Goal: Information Seeking & Learning: Learn about a topic

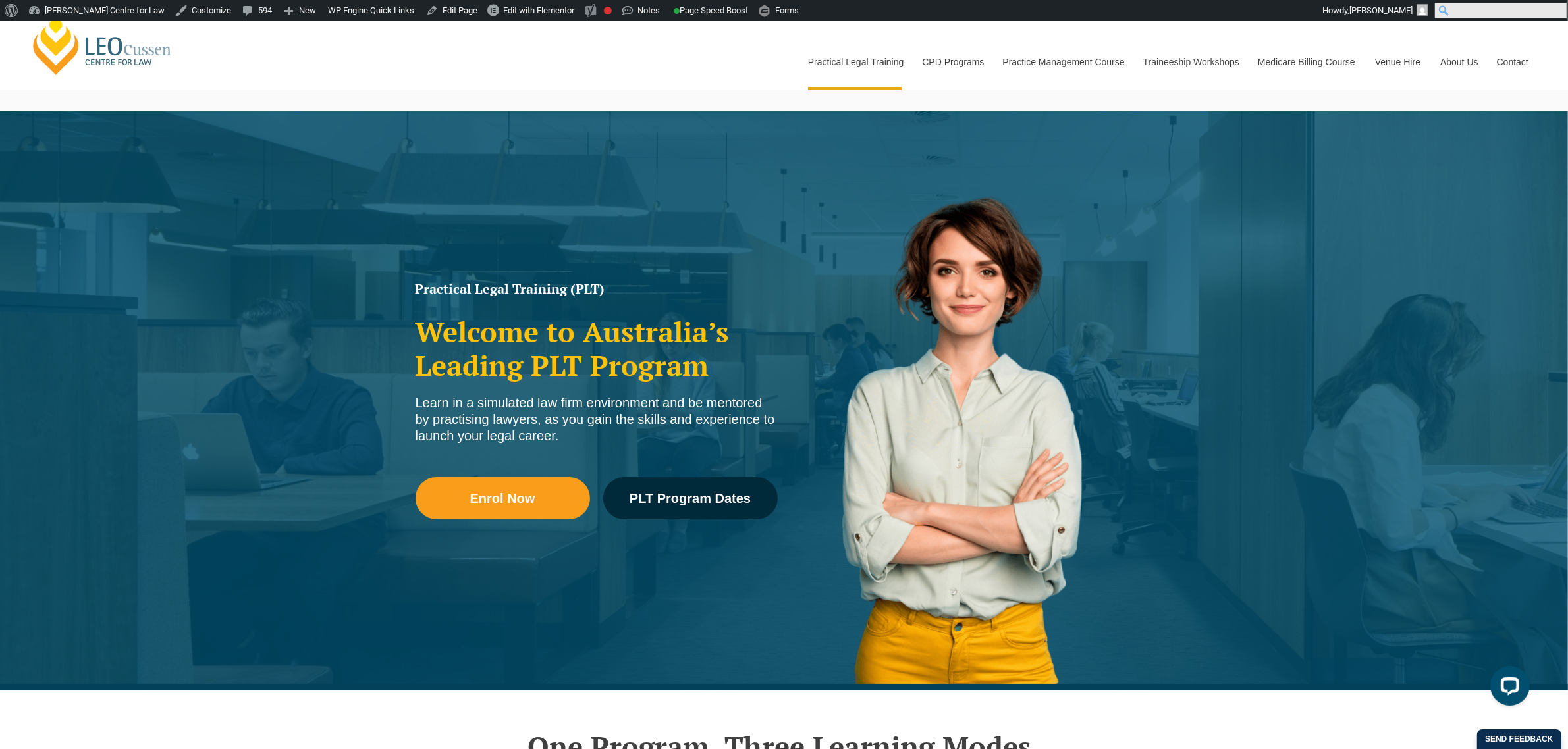
click at [1565, 8] on input "Search" at bounding box center [1501, 10] width 132 height 16
click at [761, 64] on div "Leo Cussen Centre for Law Search here Practical Legal Training Our Practical Le…" at bounding box center [784, 48] width 1509 height 84
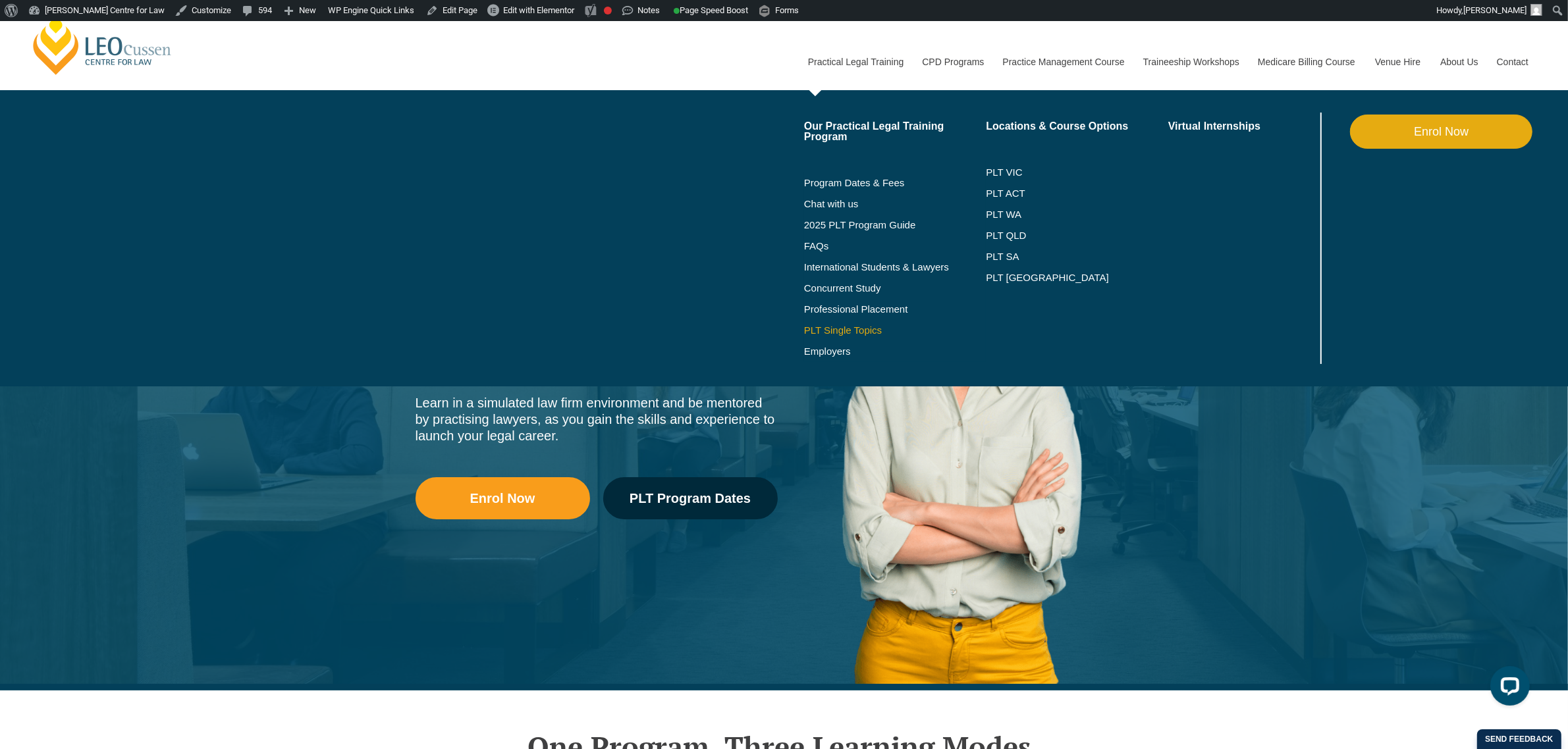
click at [856, 328] on link "PLT Single Topics" at bounding box center [895, 330] width 183 height 10
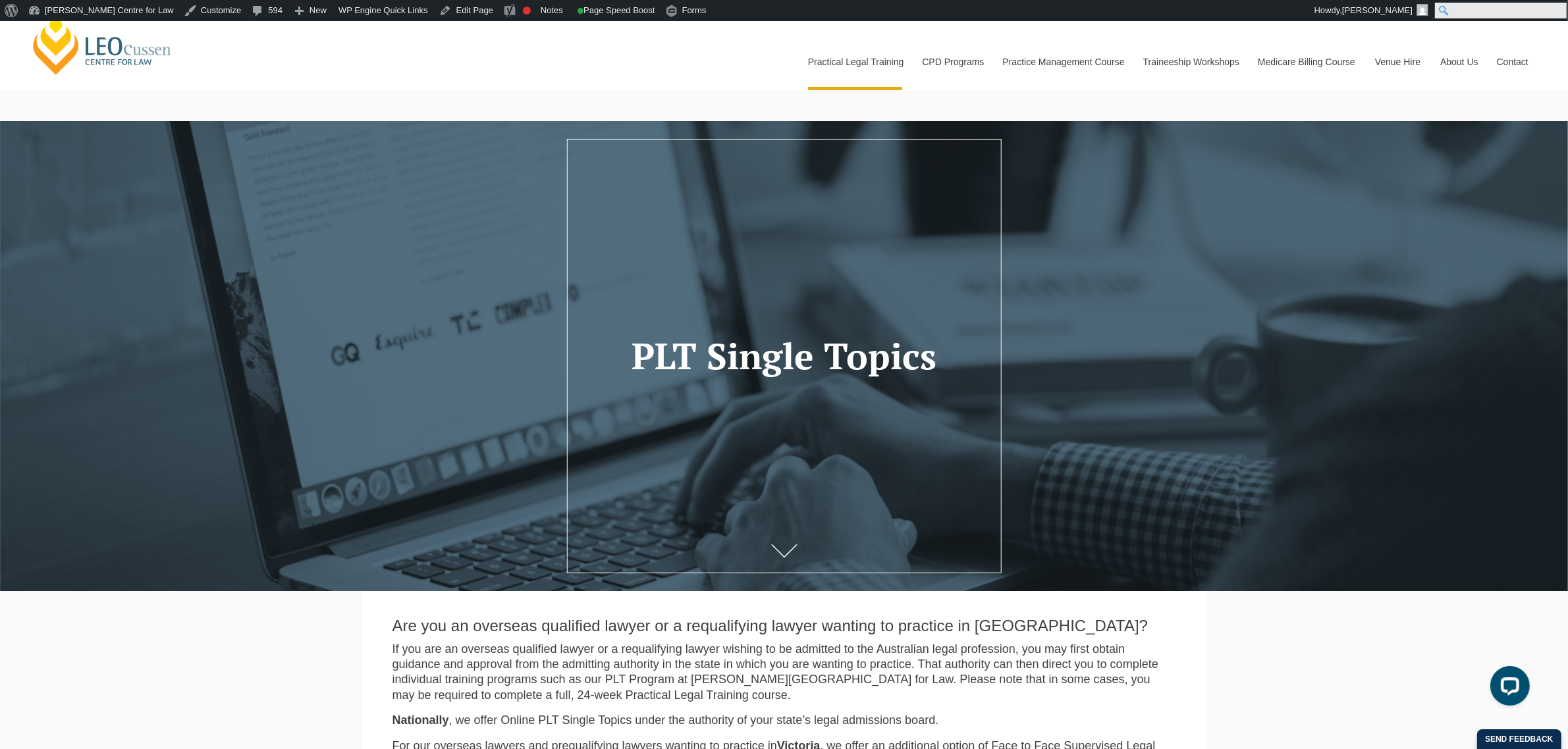
click at [1559, 7] on input "Search" at bounding box center [1501, 10] width 132 height 16
type input "PLT blog"
click input "Search" at bounding box center [0, 0] width 0 height 0
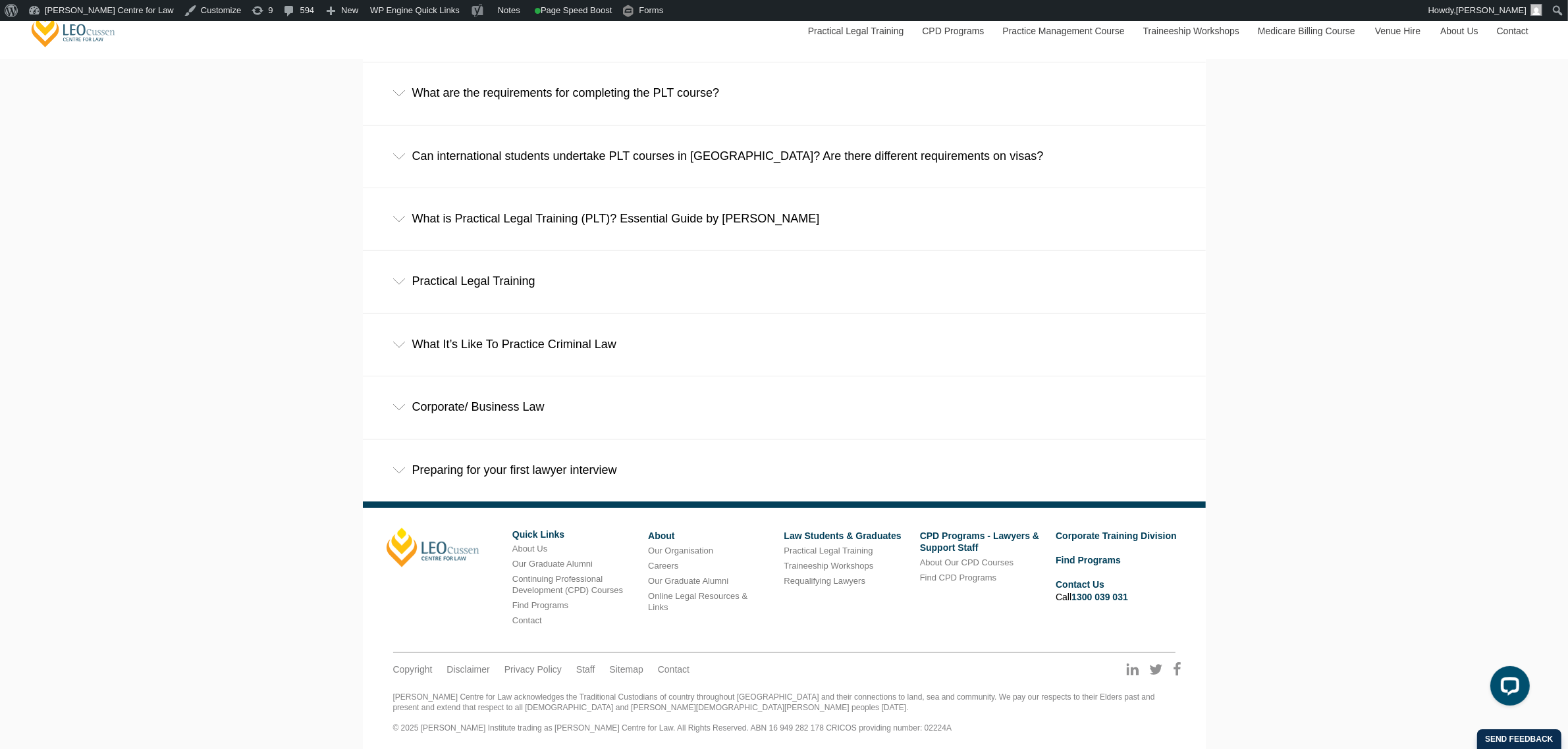
scroll to position [576, 0]
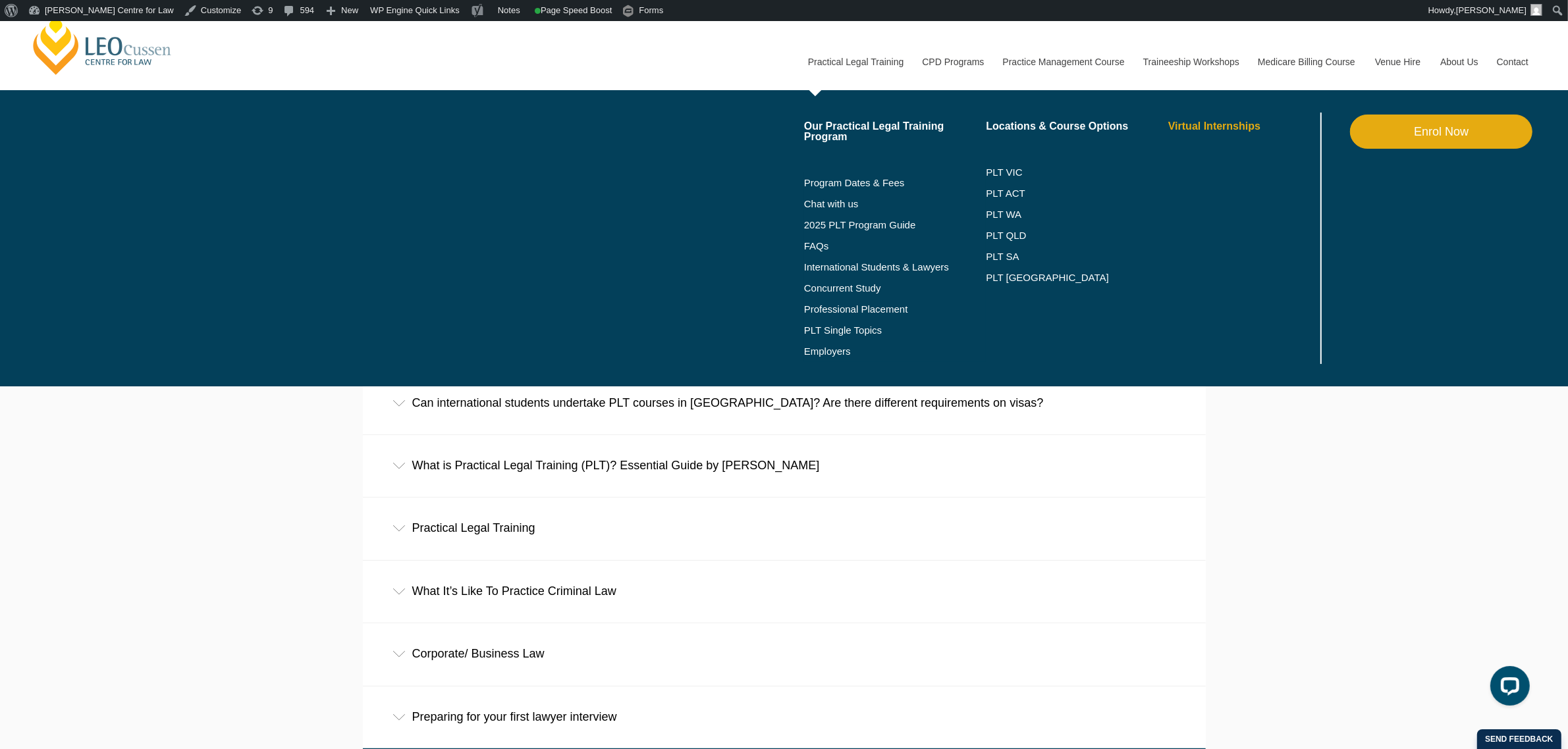
click at [1240, 127] on link "Virtual Internships" at bounding box center [1244, 127] width 149 height 10
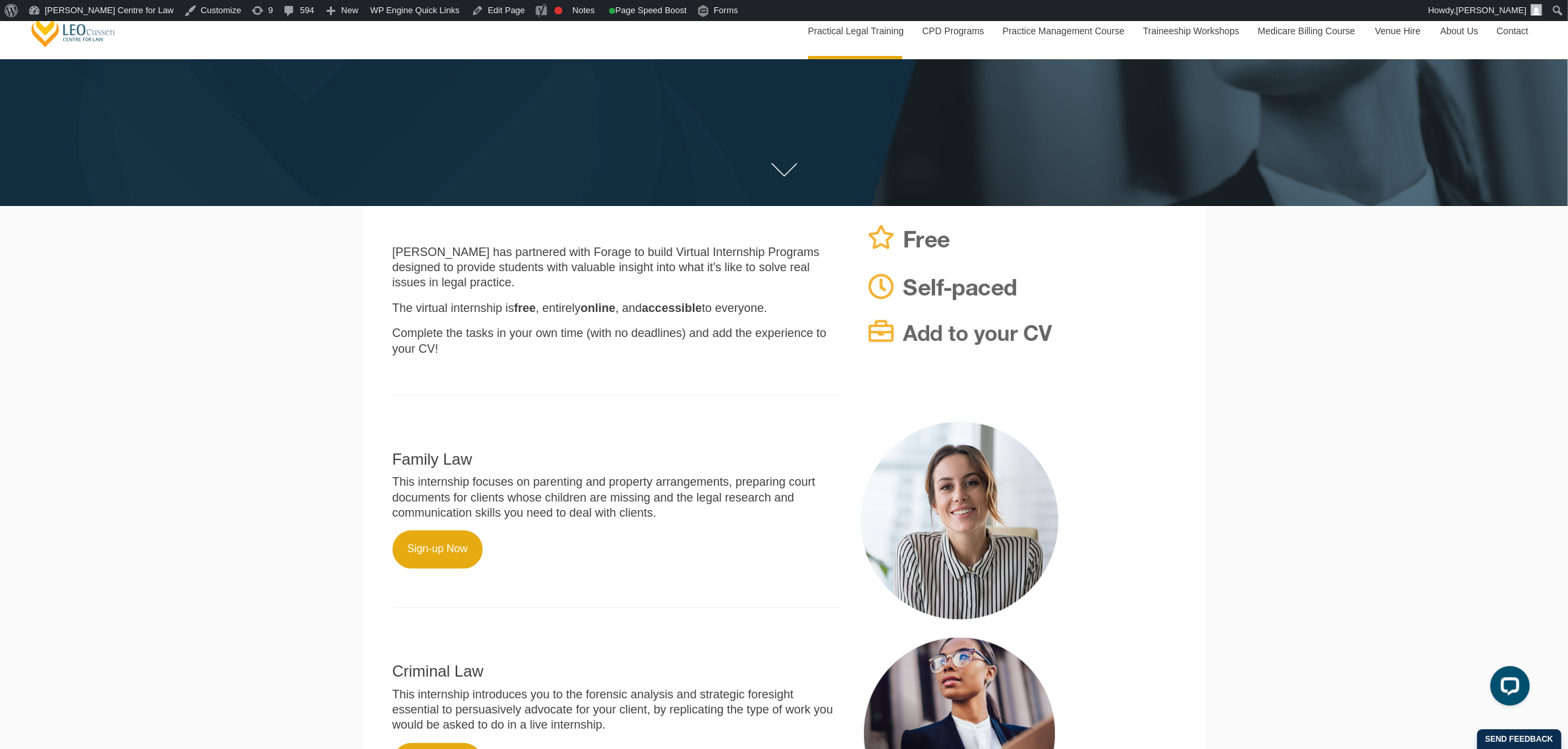
scroll to position [494, 0]
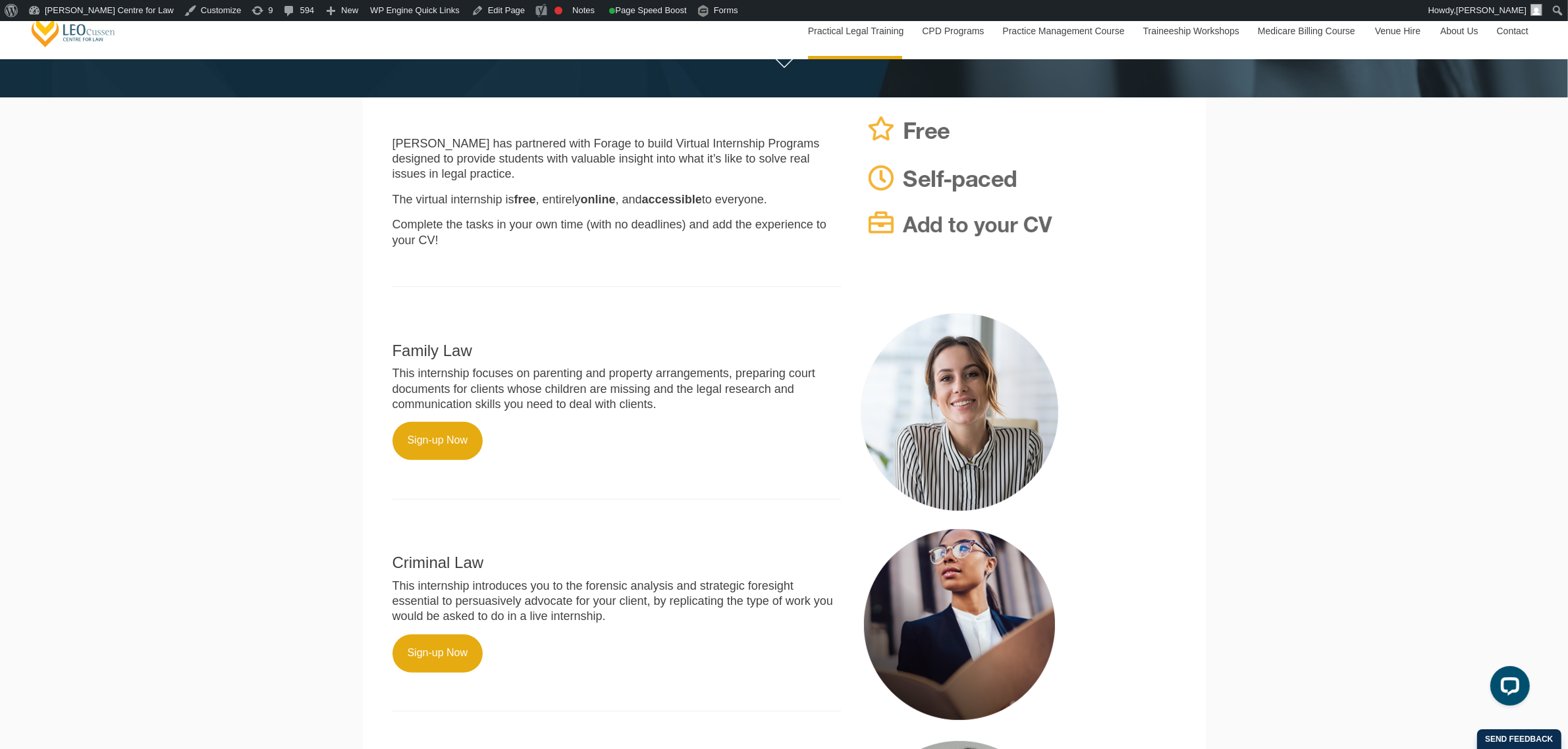
click at [315, 259] on div "Leo Cussen Centre for Law Search here Practical Legal Training Our Practical Le…" at bounding box center [784, 374] width 1568 height 1693
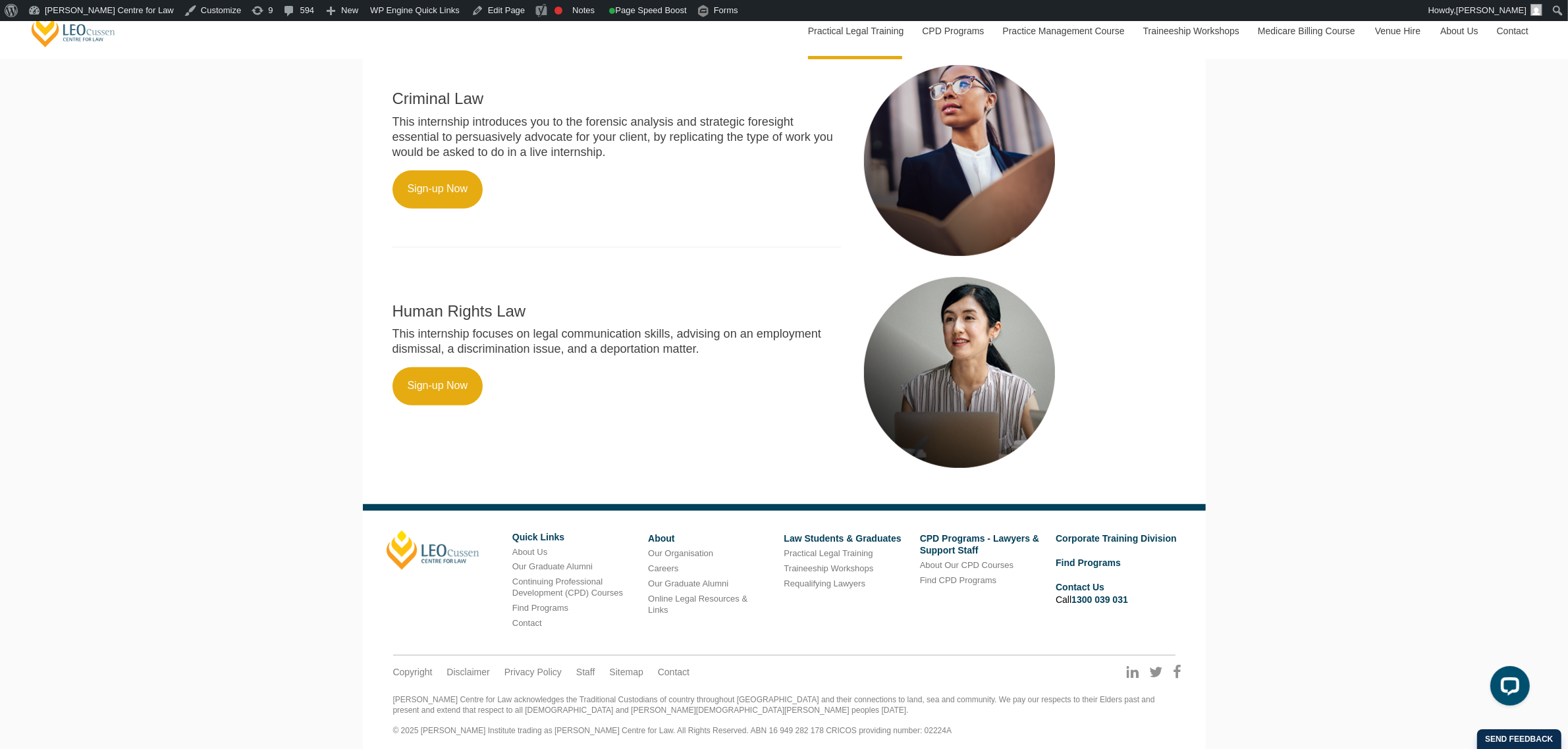
scroll to position [969, 0]
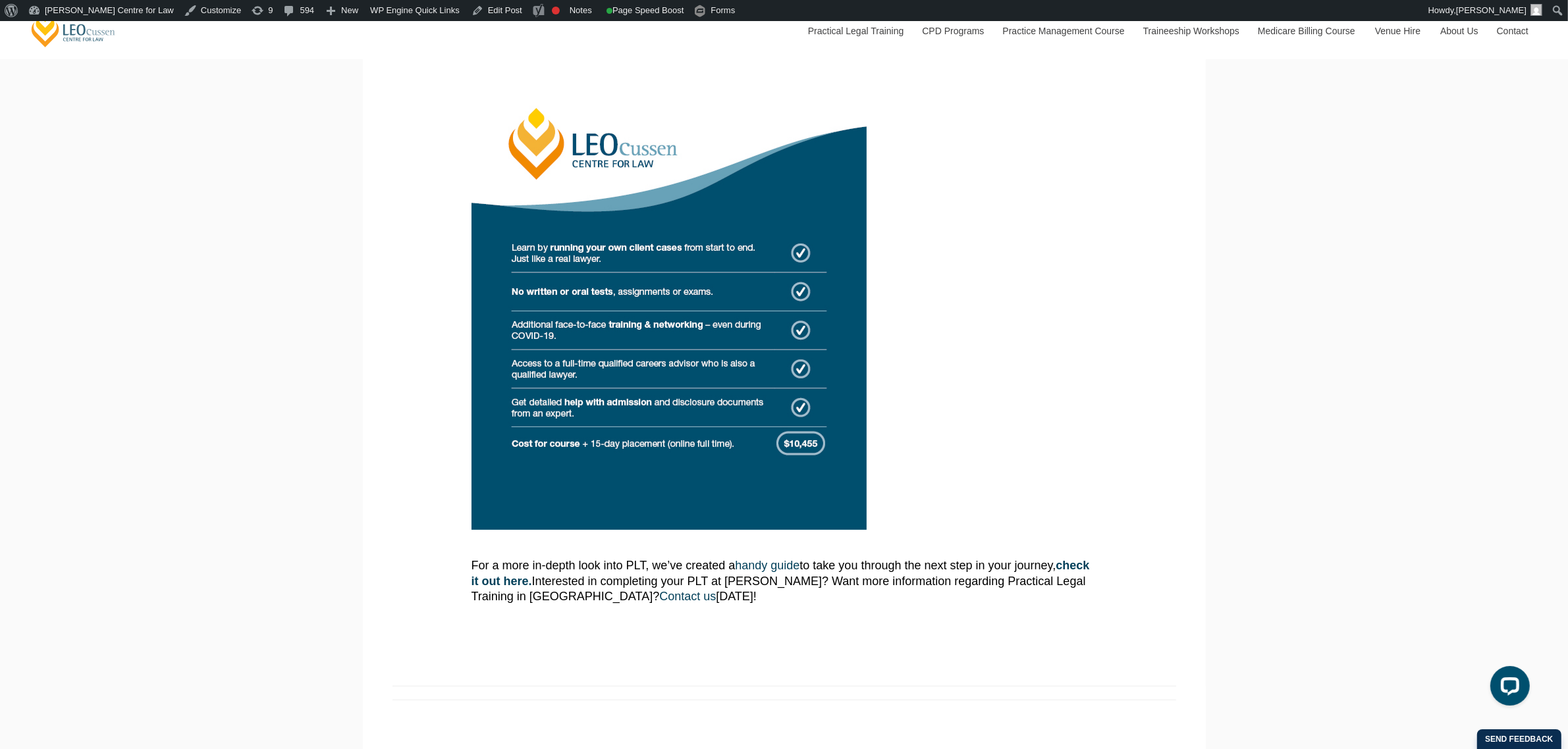
scroll to position [412, 0]
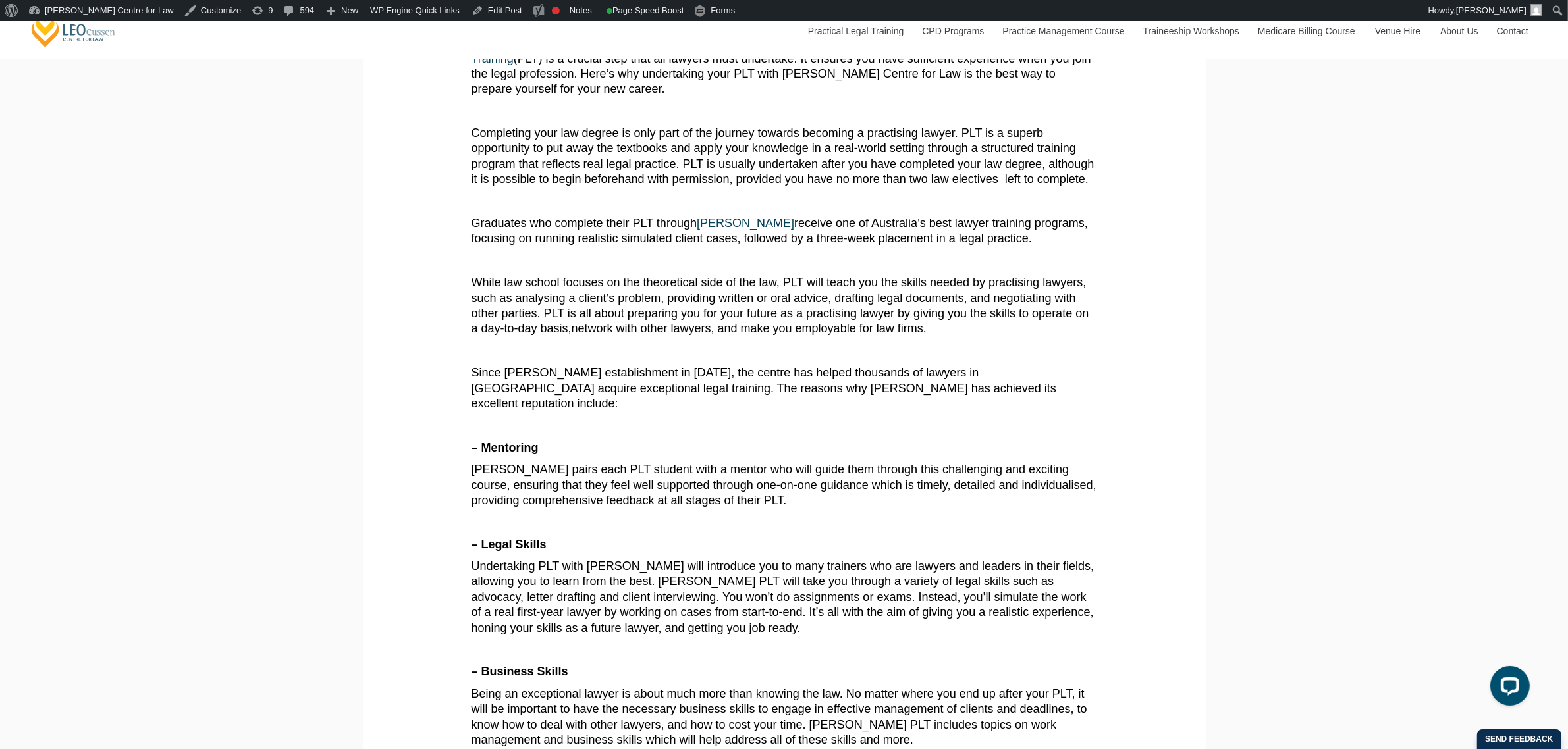
scroll to position [329, 0]
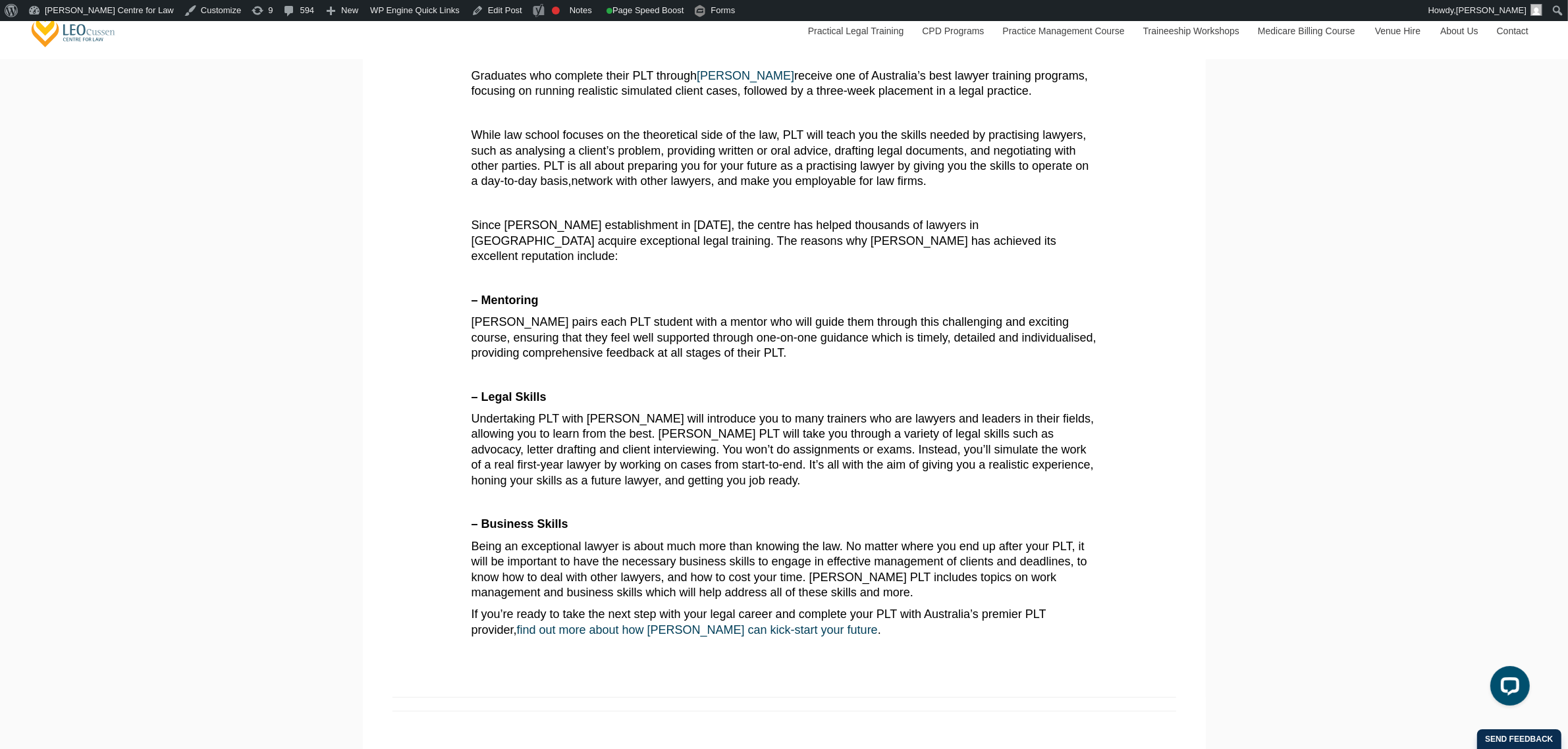
scroll to position [494, 0]
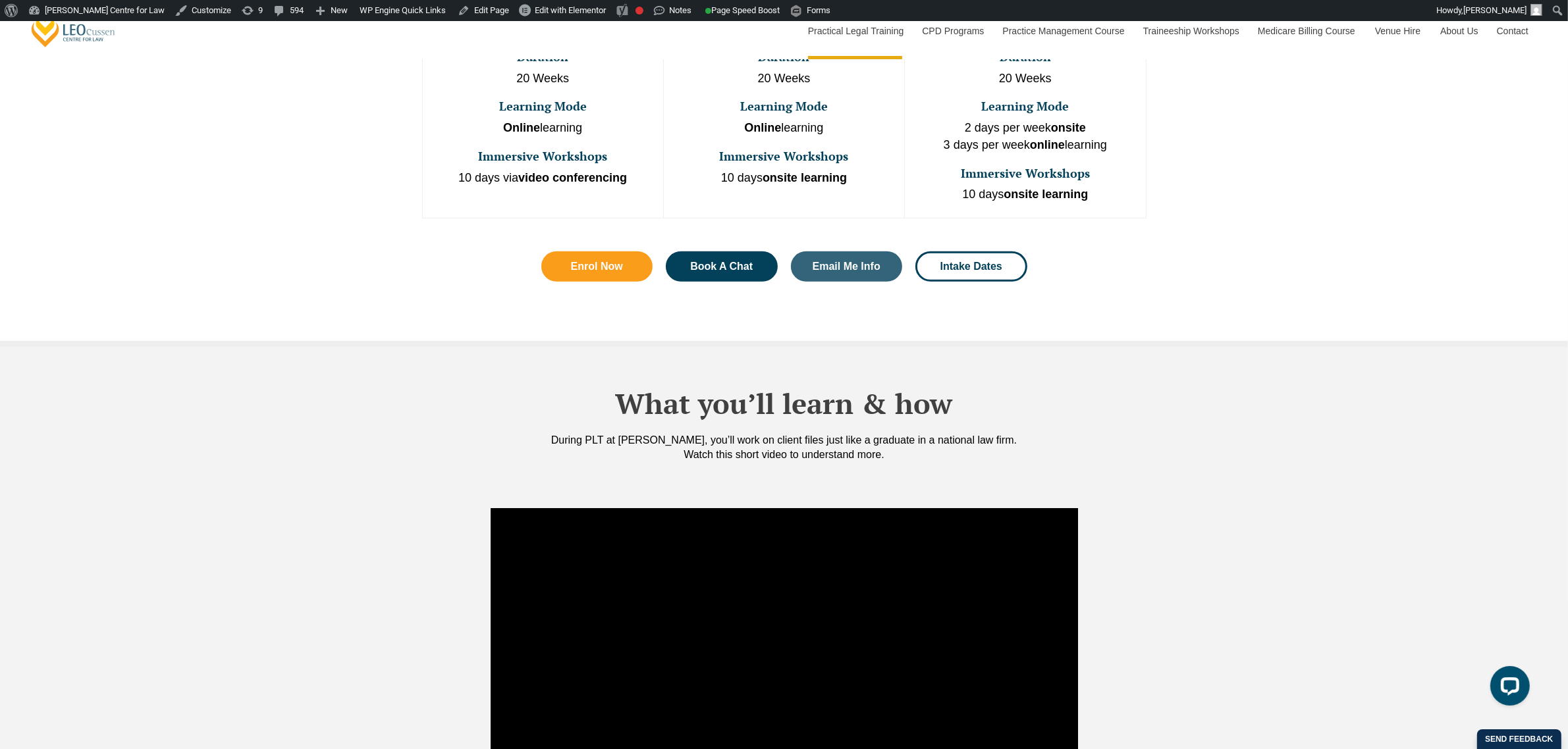
scroll to position [1482, 0]
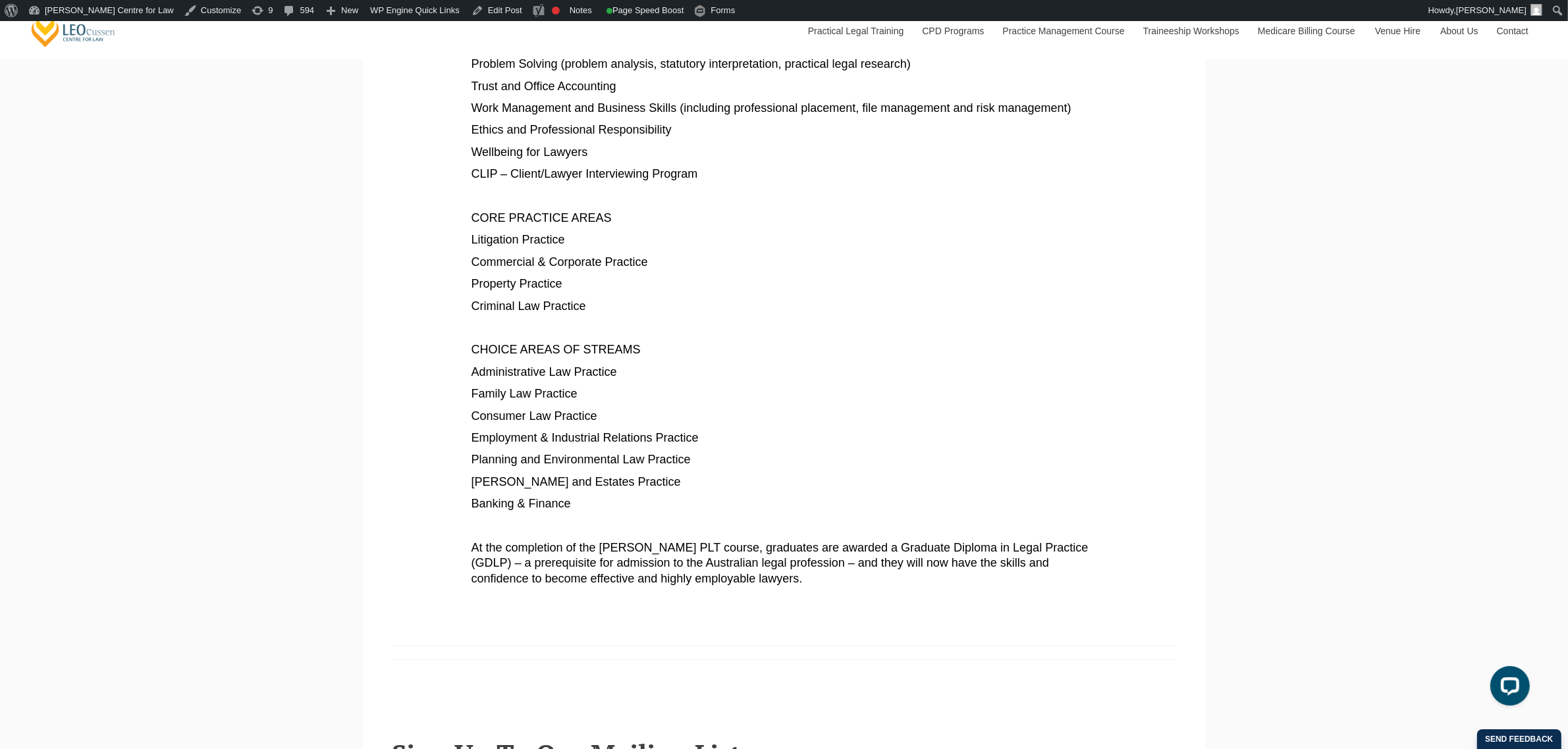
scroll to position [905, 0]
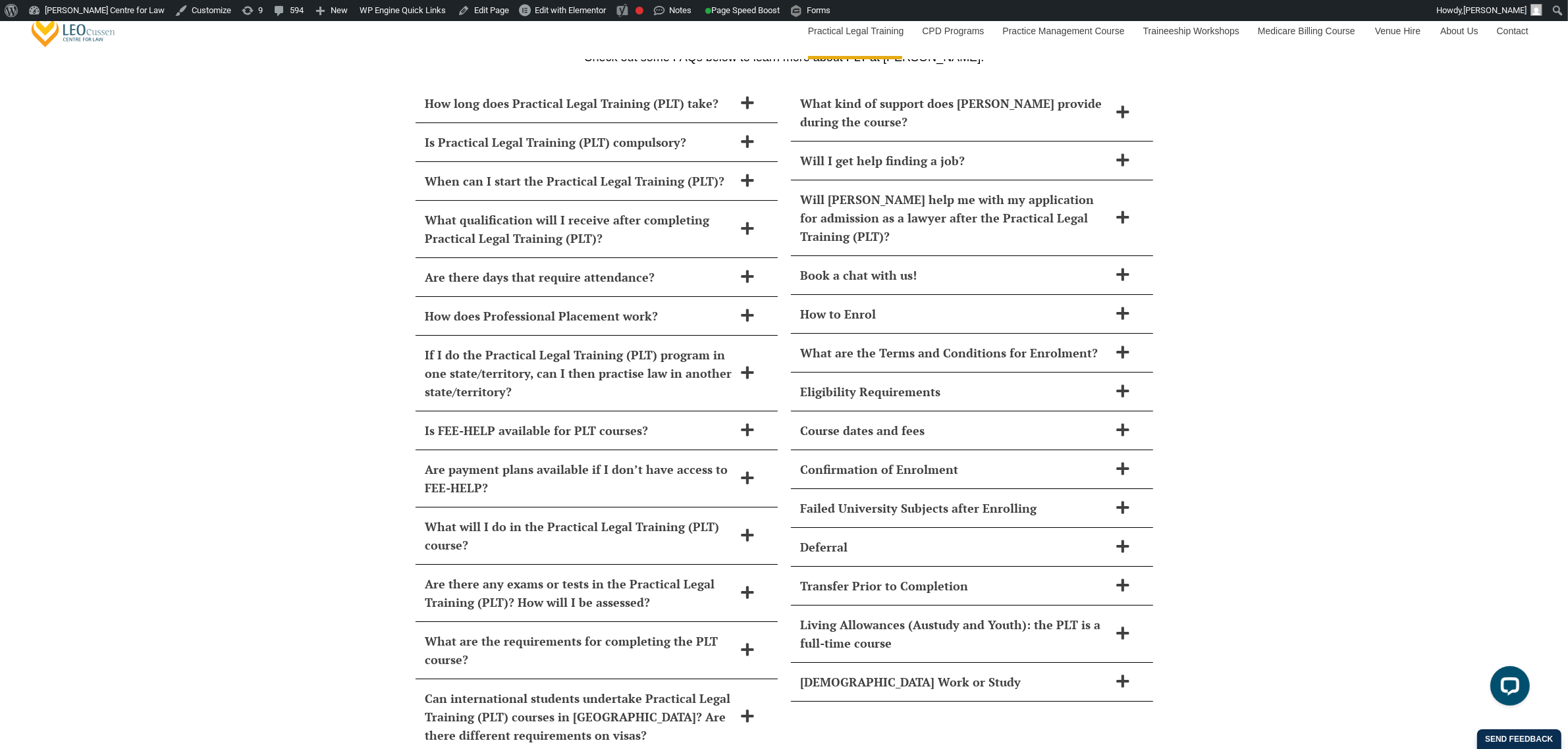
scroll to position [5657, 0]
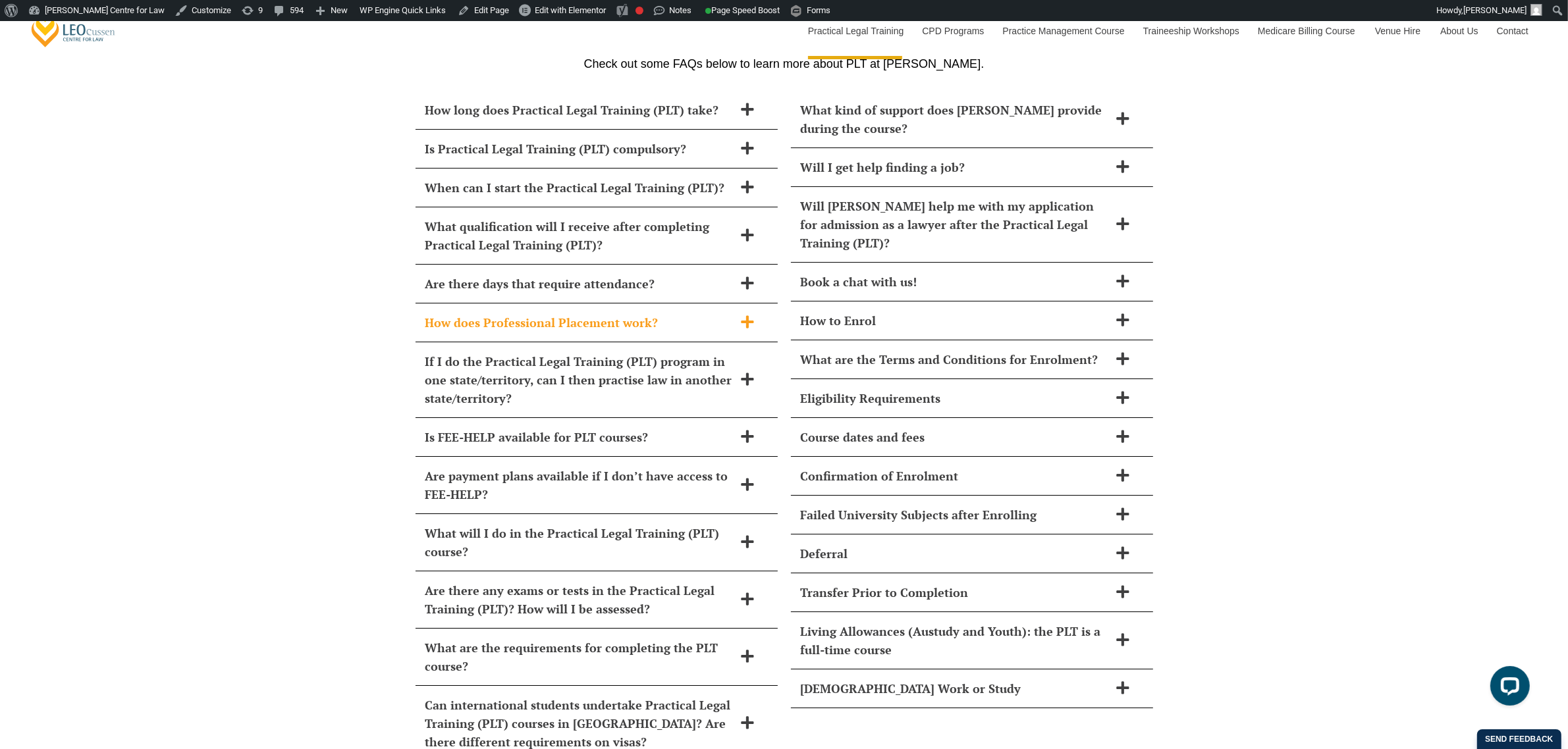
click at [688, 313] on span "How does Professional Placement work?" at bounding box center [579, 323] width 308 height 19
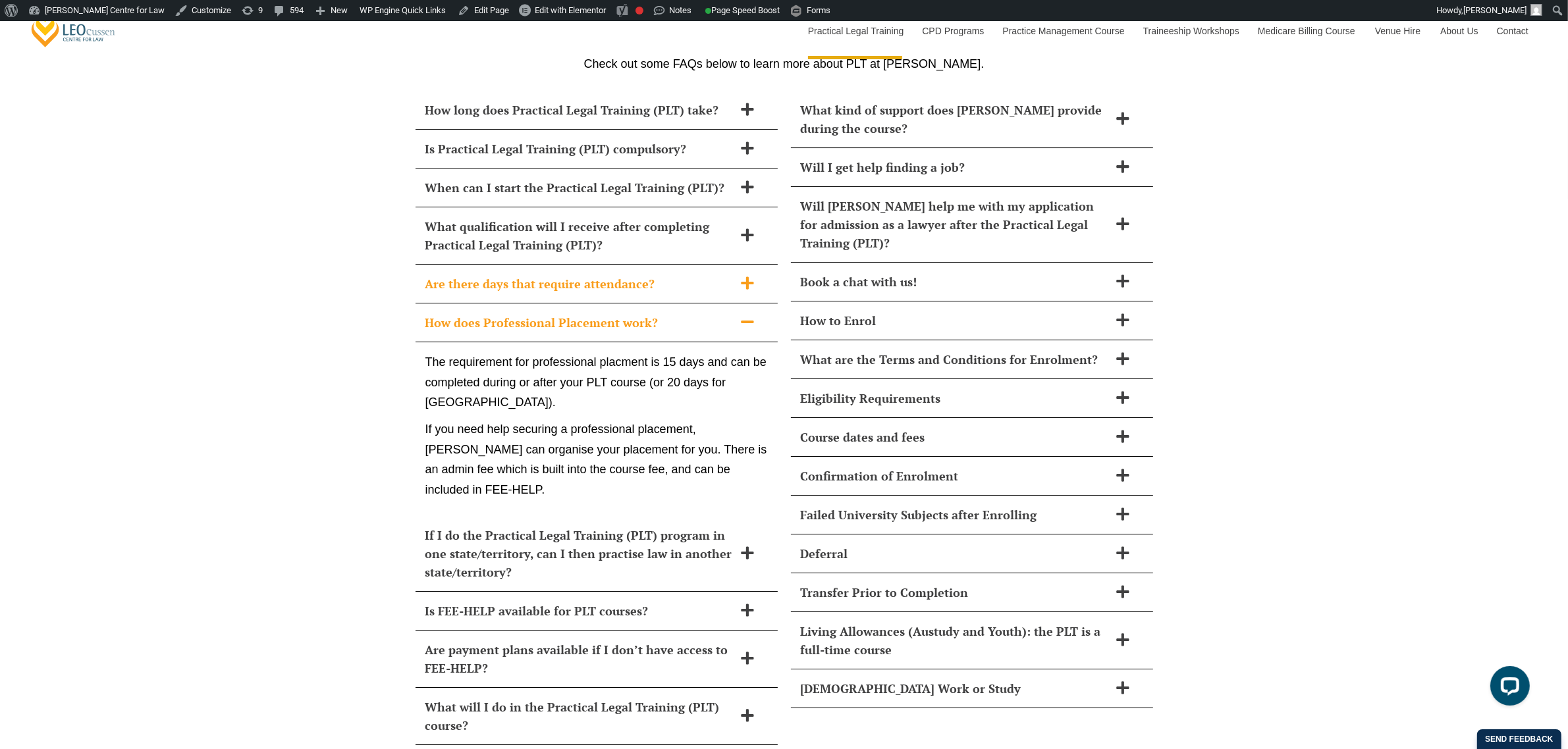
click at [682, 274] on span "Are there days that require attendance?" at bounding box center [579, 284] width 308 height 19
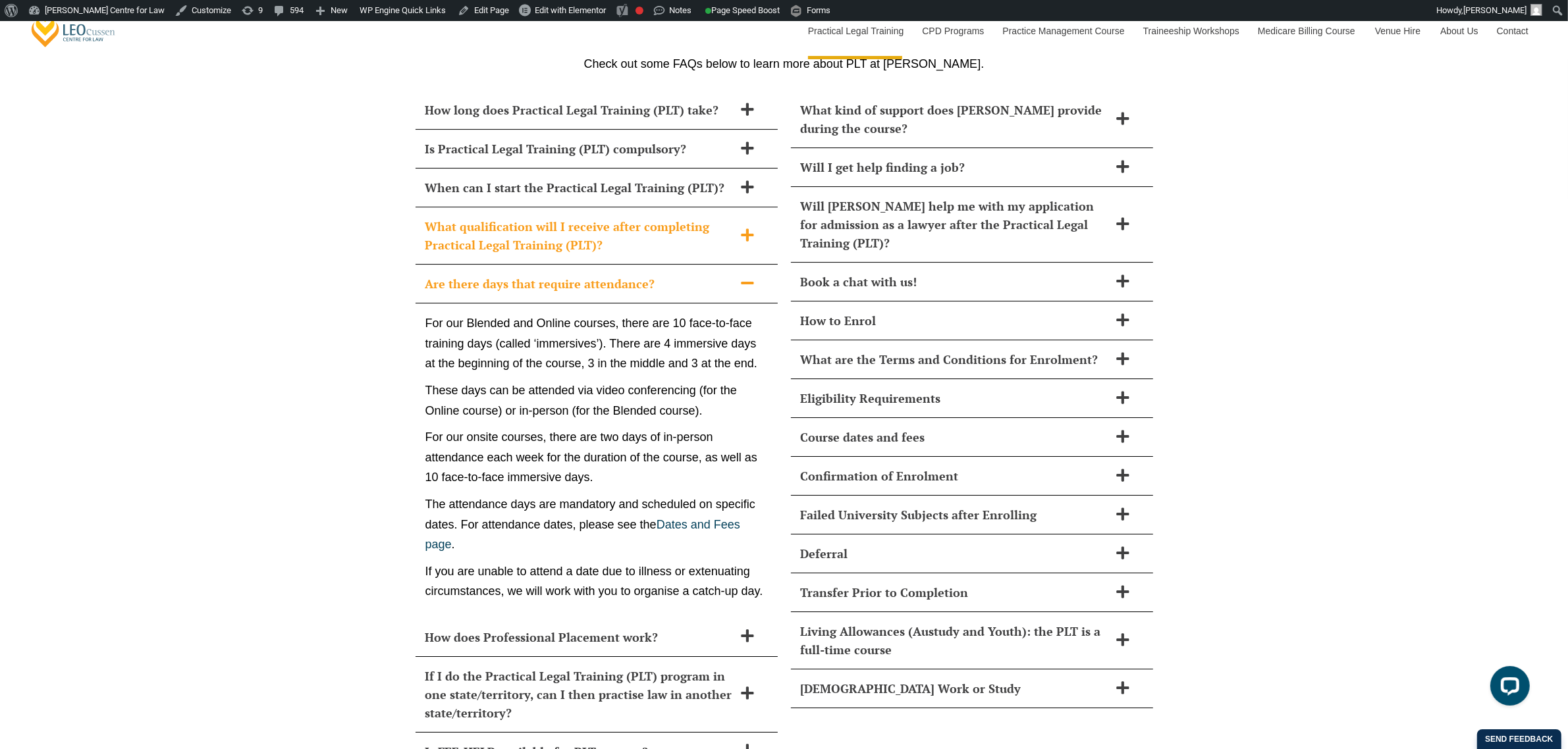
click at [676, 217] on span "What qualification will I receive after completing Practical Legal Training (PL…" at bounding box center [579, 235] width 308 height 37
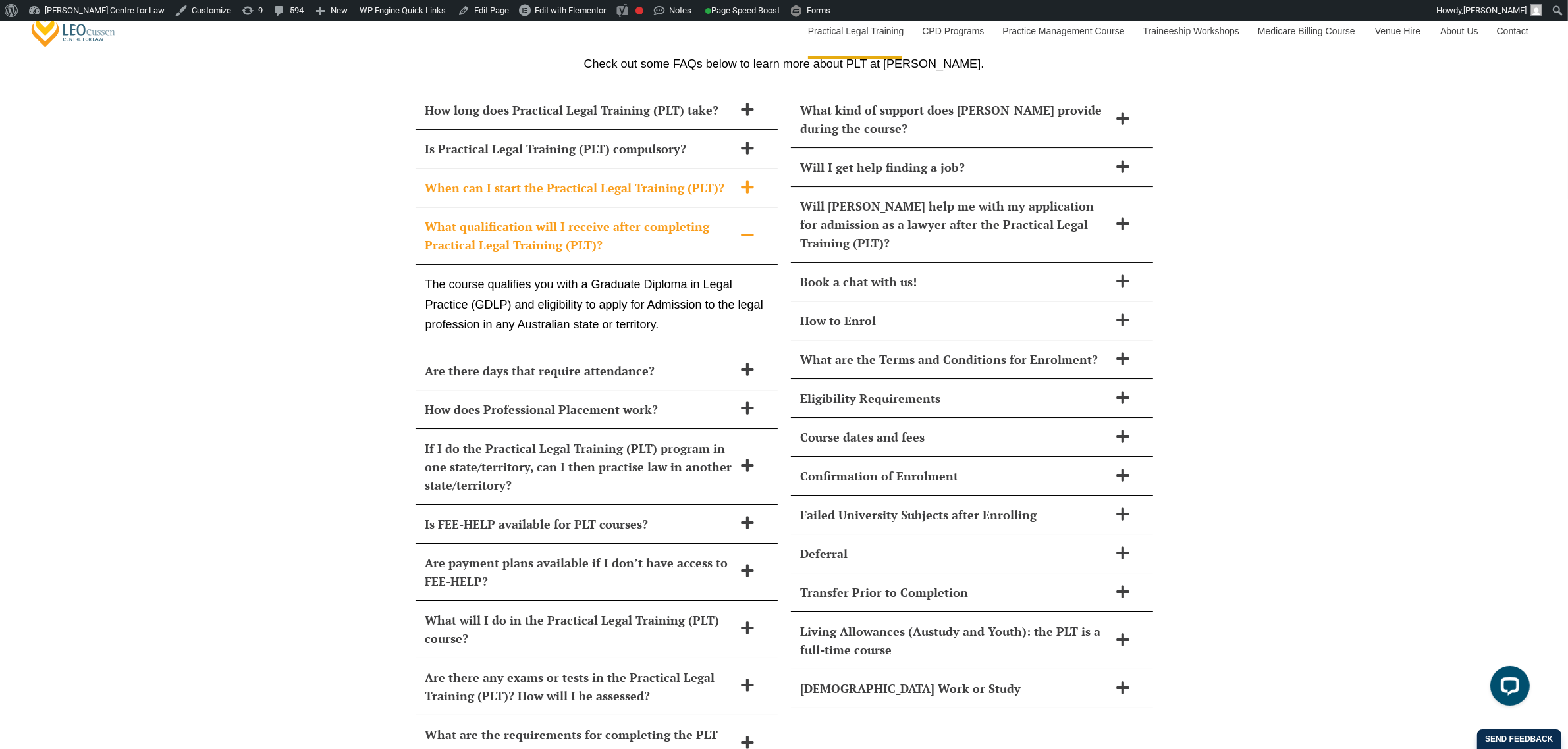
click at [670, 178] on span "When can I start the Practical Legal Training (PLT)?" at bounding box center [579, 188] width 308 height 19
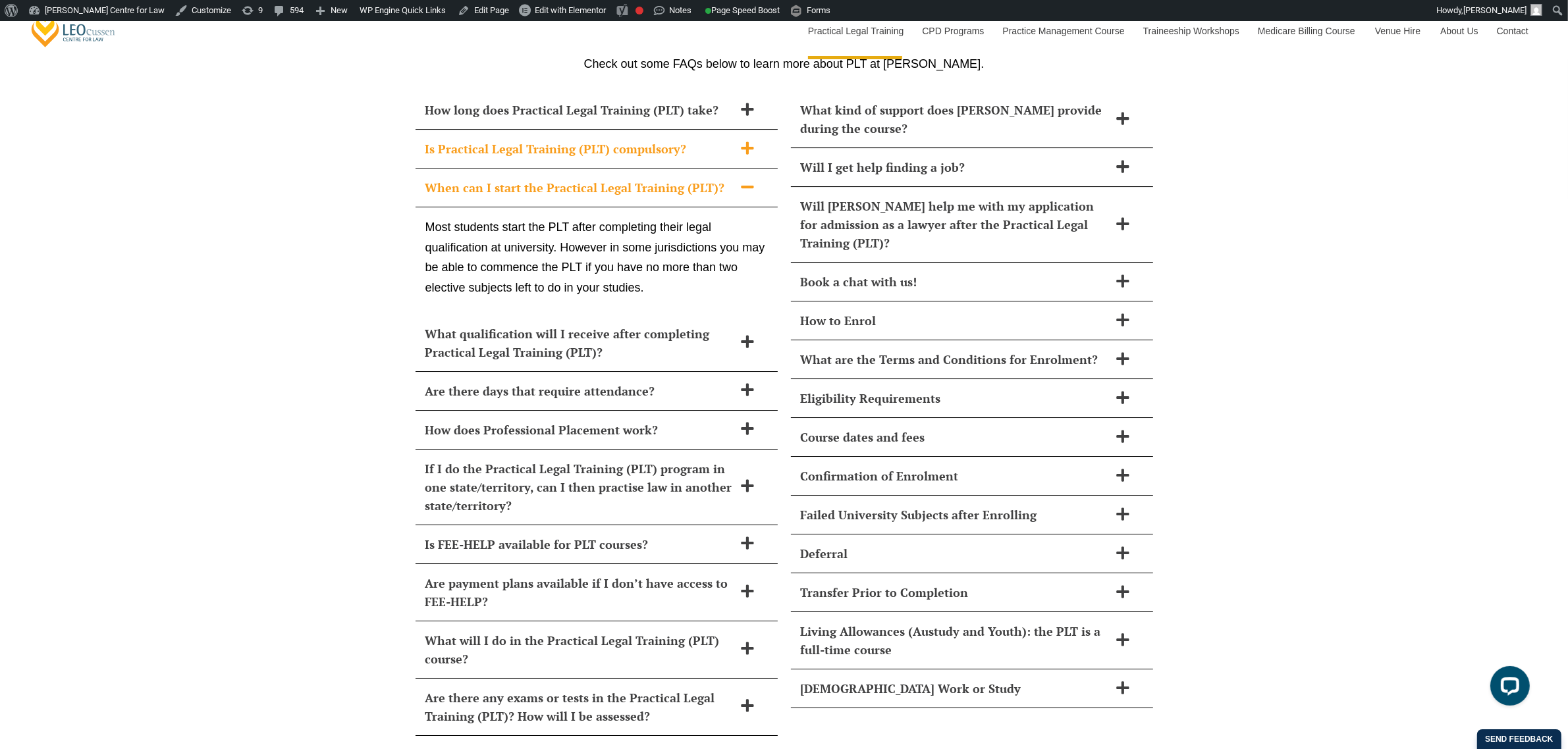
click at [659, 139] on span "Is Practical Legal Training (PLT) compulsory?" at bounding box center [579, 149] width 308 height 19
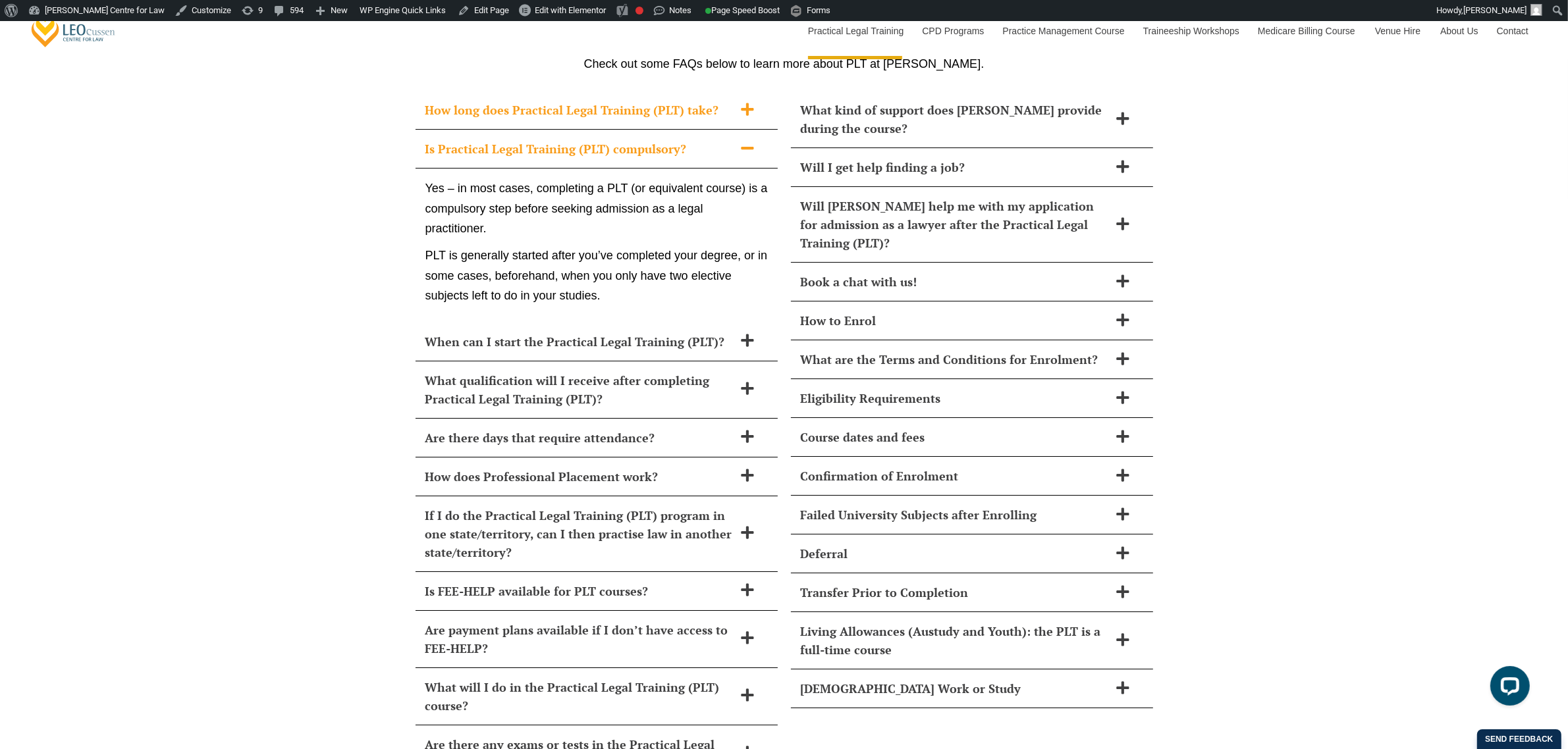
click at [659, 91] on div "How long does Practical Legal Training (PLT) take?" at bounding box center [596, 110] width 362 height 39
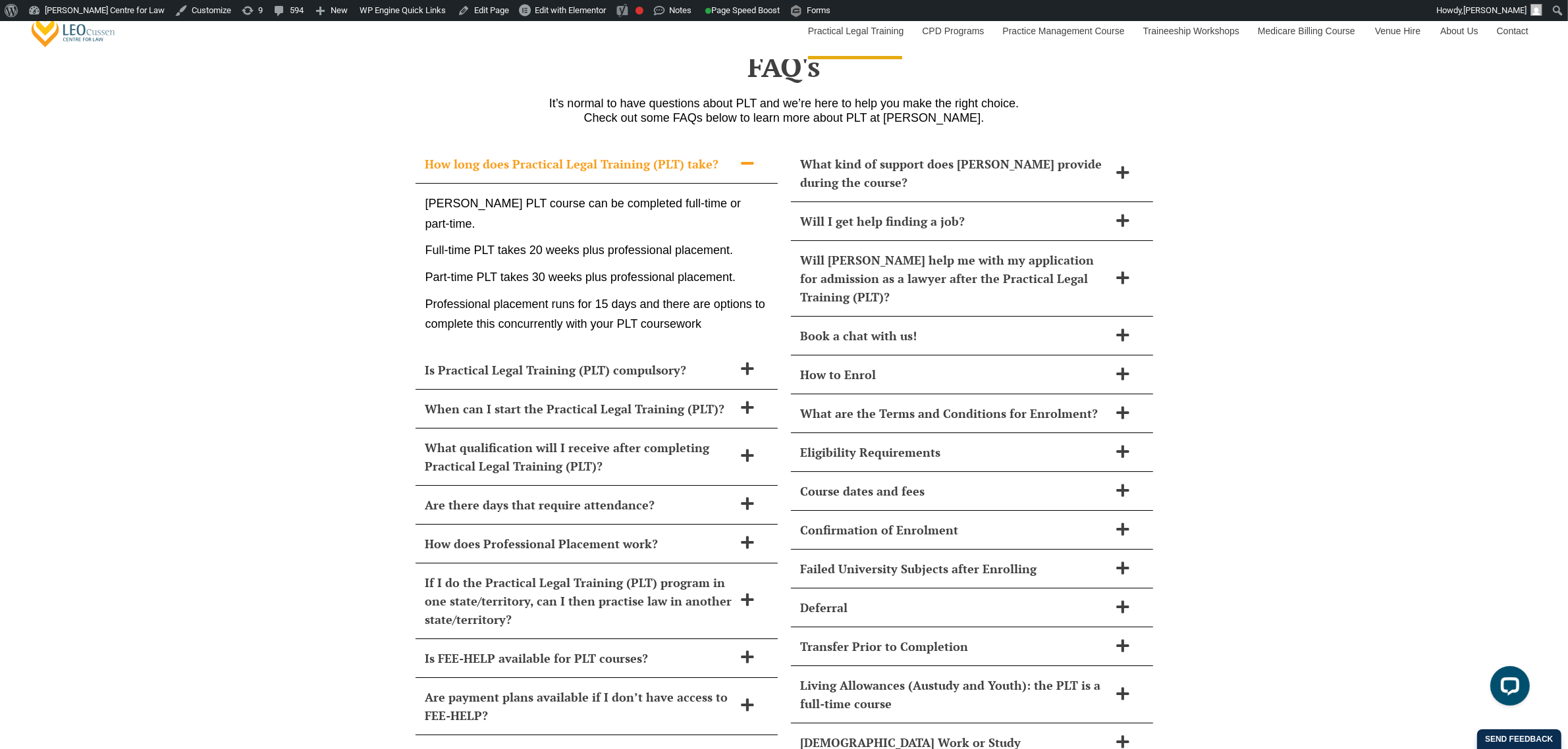
scroll to position [5574, 0]
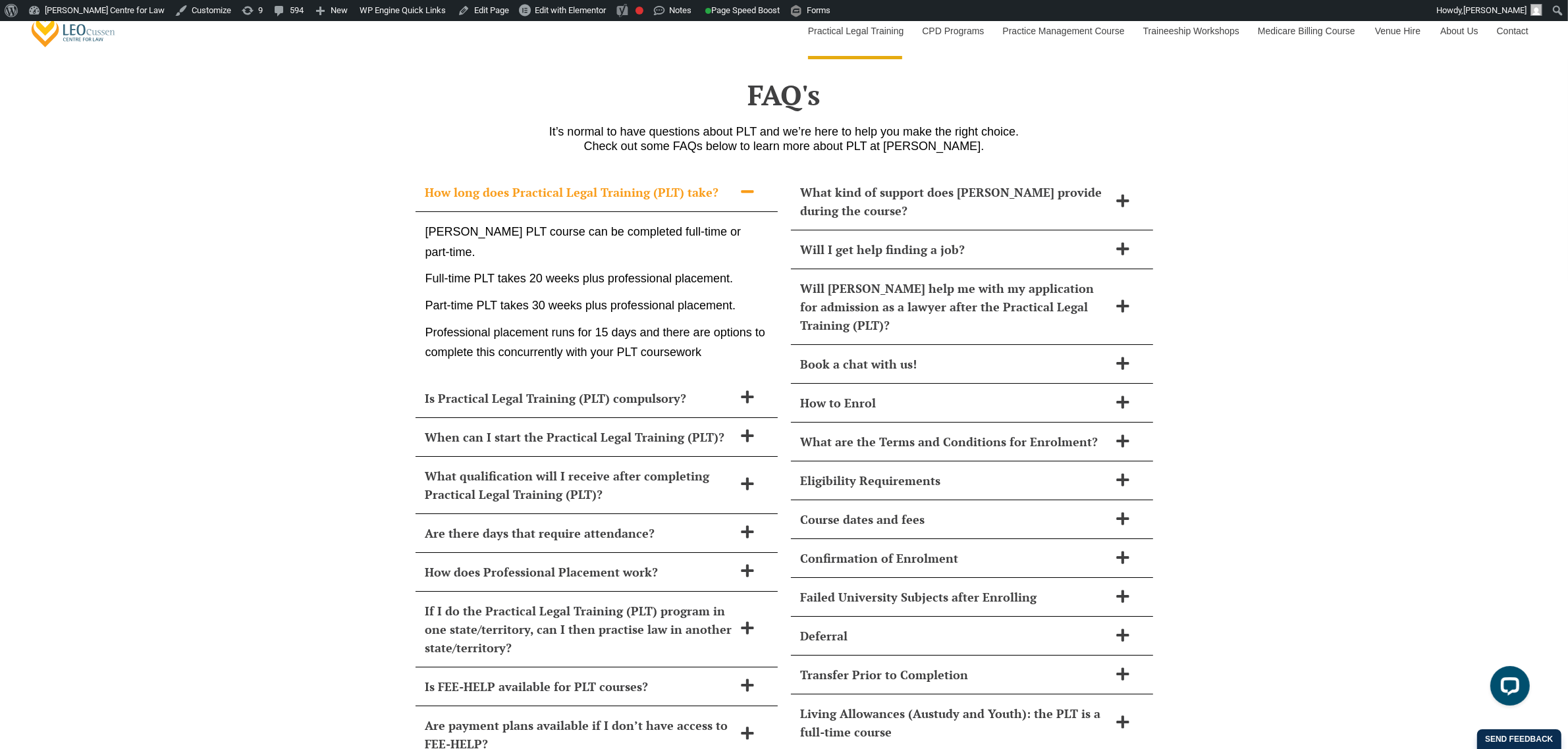
click at [699, 323] on p "Professional placement runs for 15 days and there are options to complete this …" at bounding box center [596, 342] width 342 height 40
drag, startPoint x: 432, startPoint y: 163, endPoint x: 242, endPoint y: 216, distance: 197.3
click at [242, 216] on div "How long does Practical Legal Training (PLT) take? Leo Cussen’s PLT course can …" at bounding box center [784, 611] width 1568 height 904
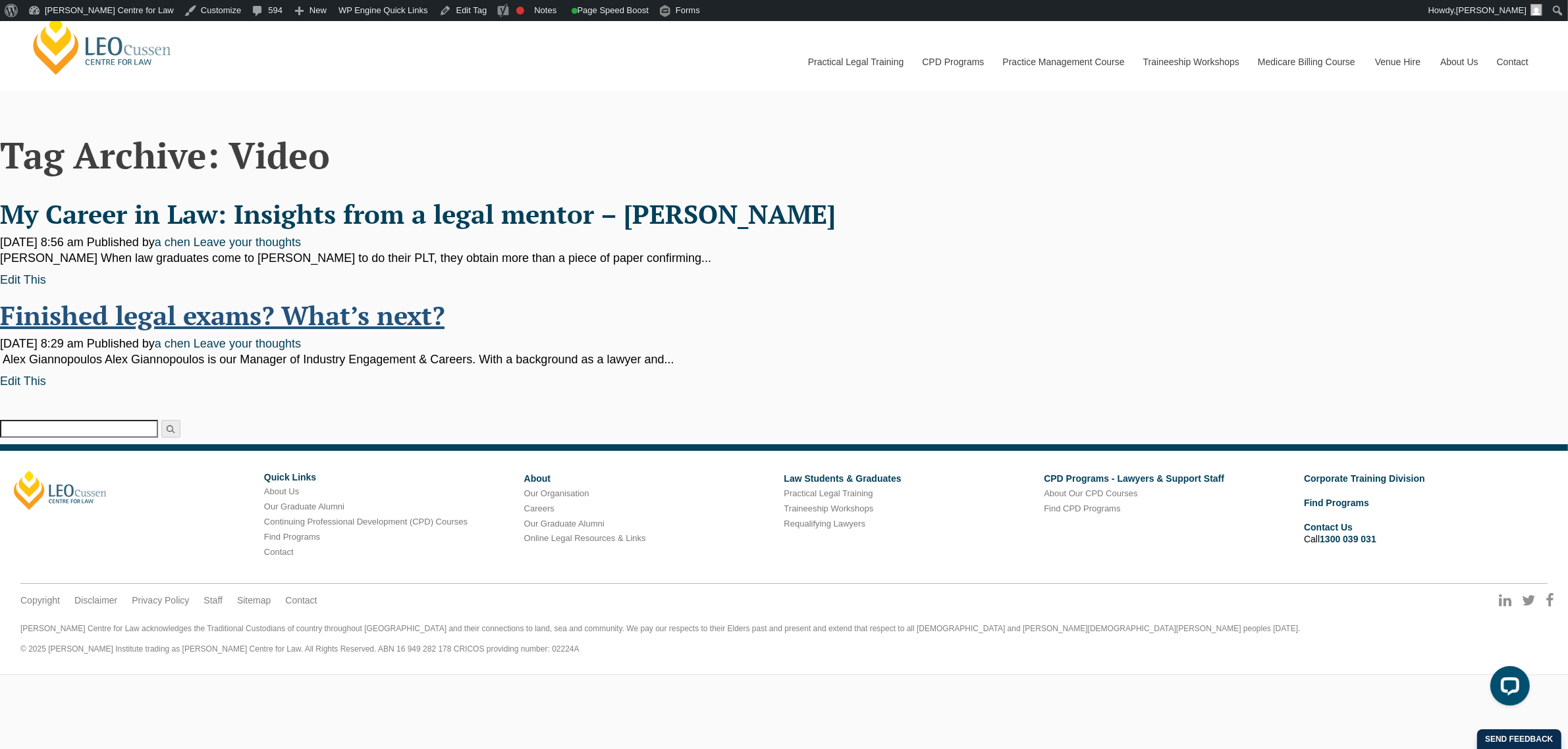
click at [343, 321] on link "Finished legal exams? What’s next?" at bounding box center [222, 314] width 444 height 35
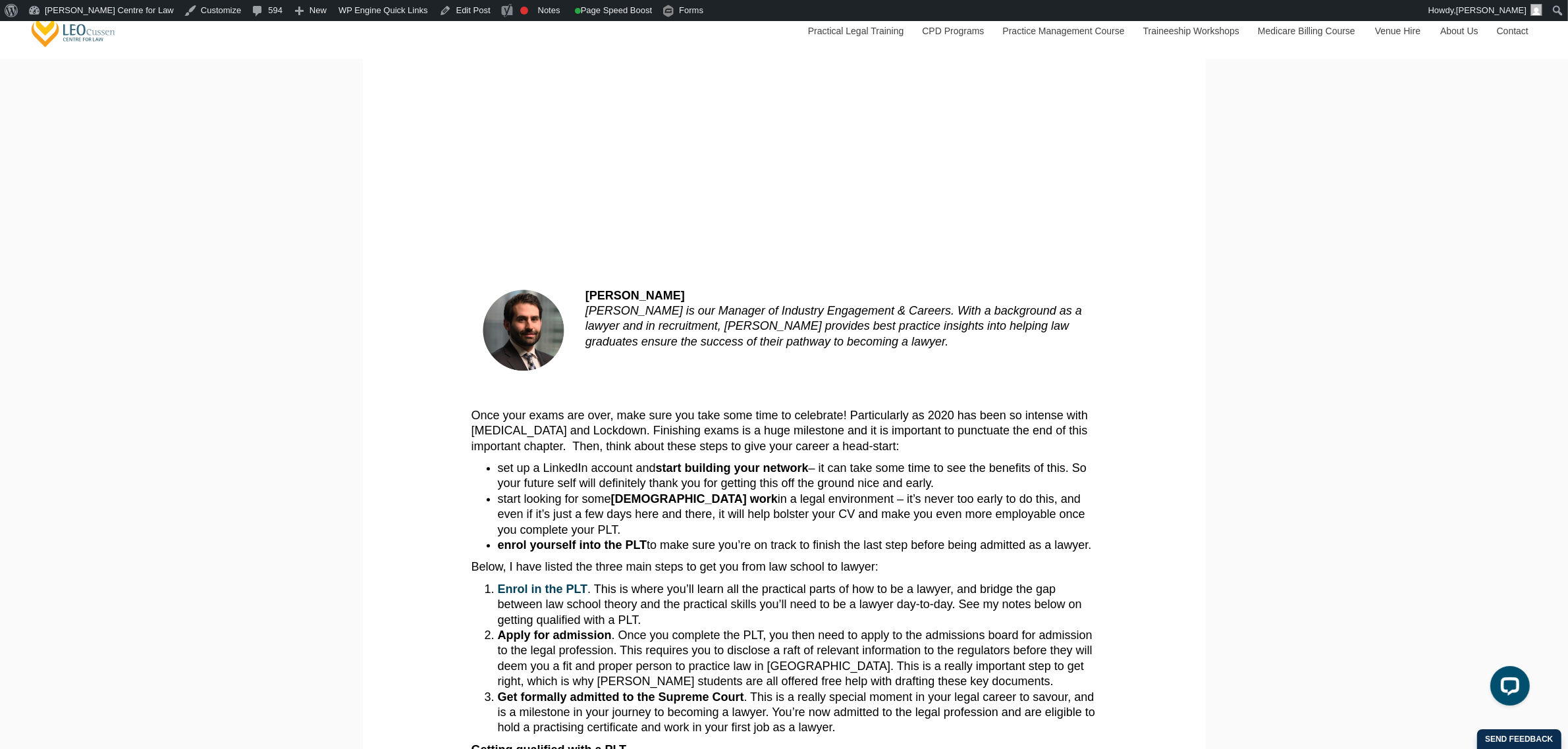
scroll to position [165, 0]
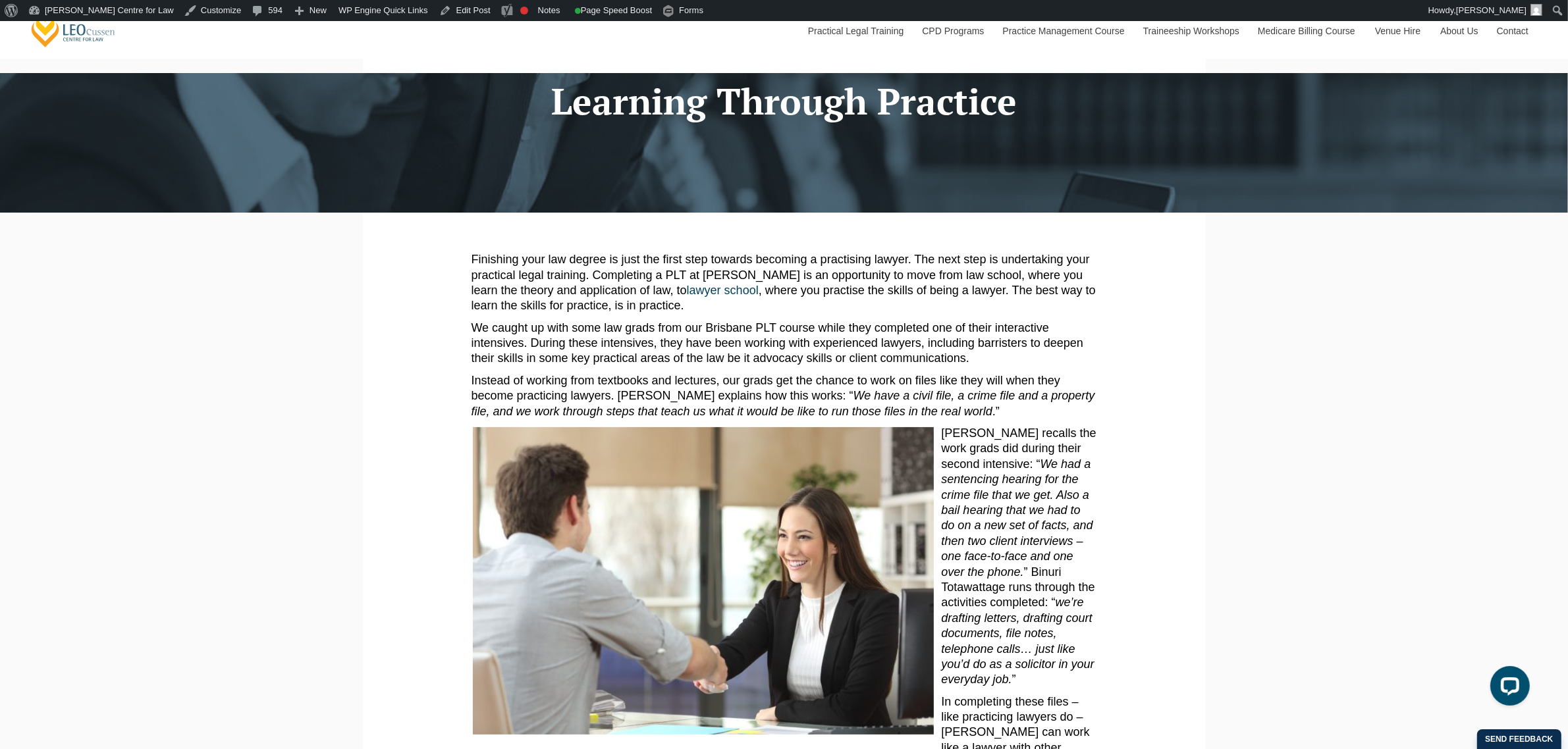
scroll to position [82, 0]
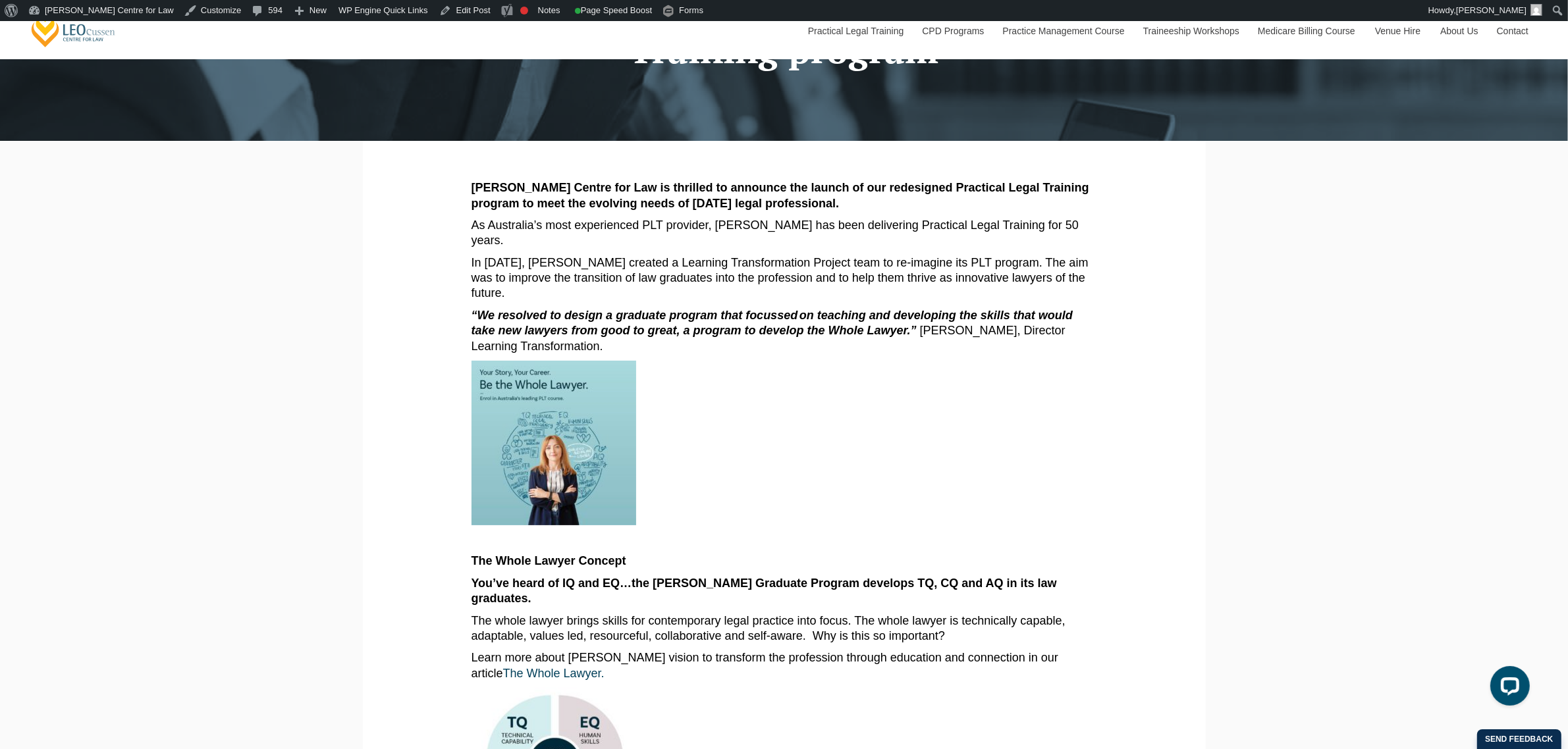
scroll to position [165, 0]
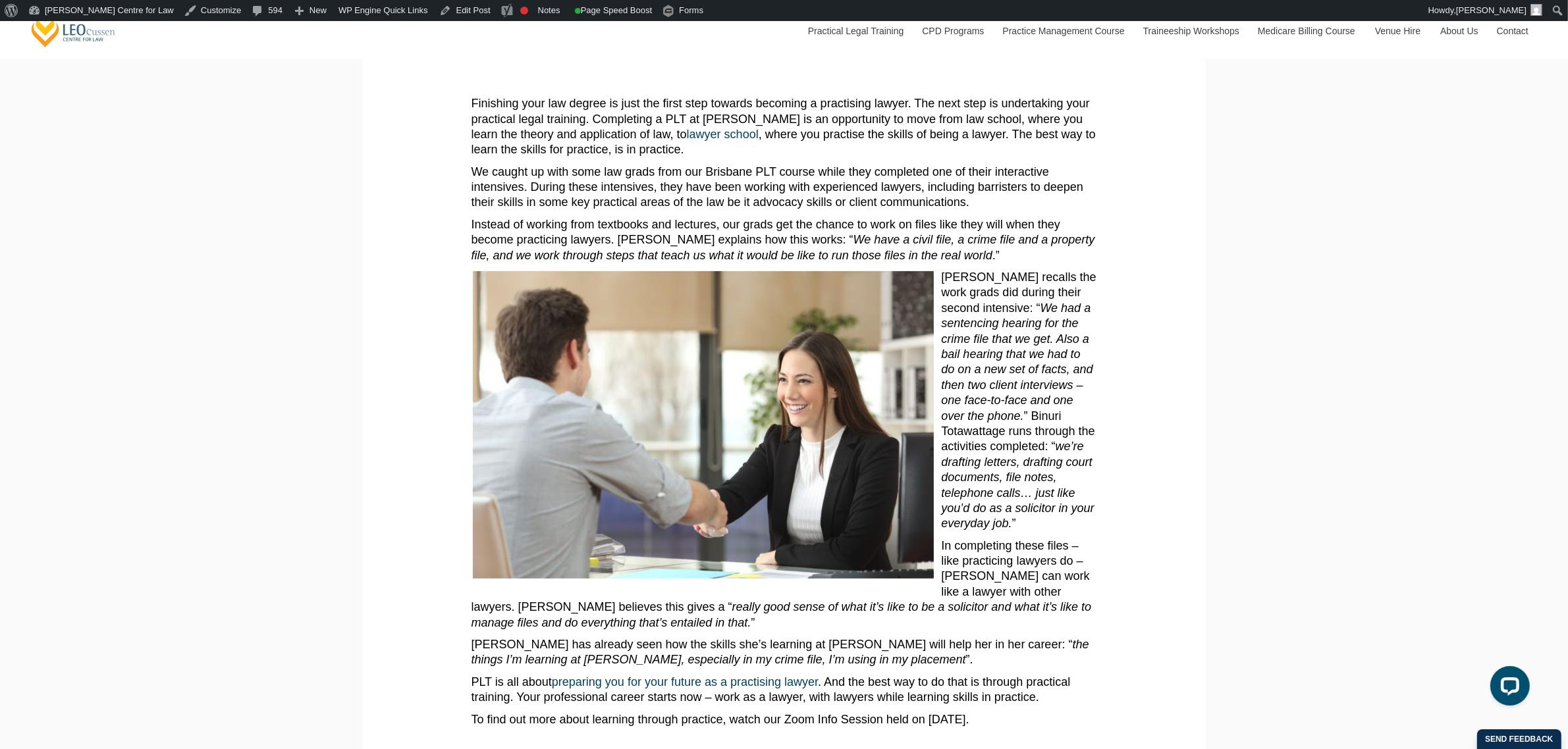
scroll to position [329, 0]
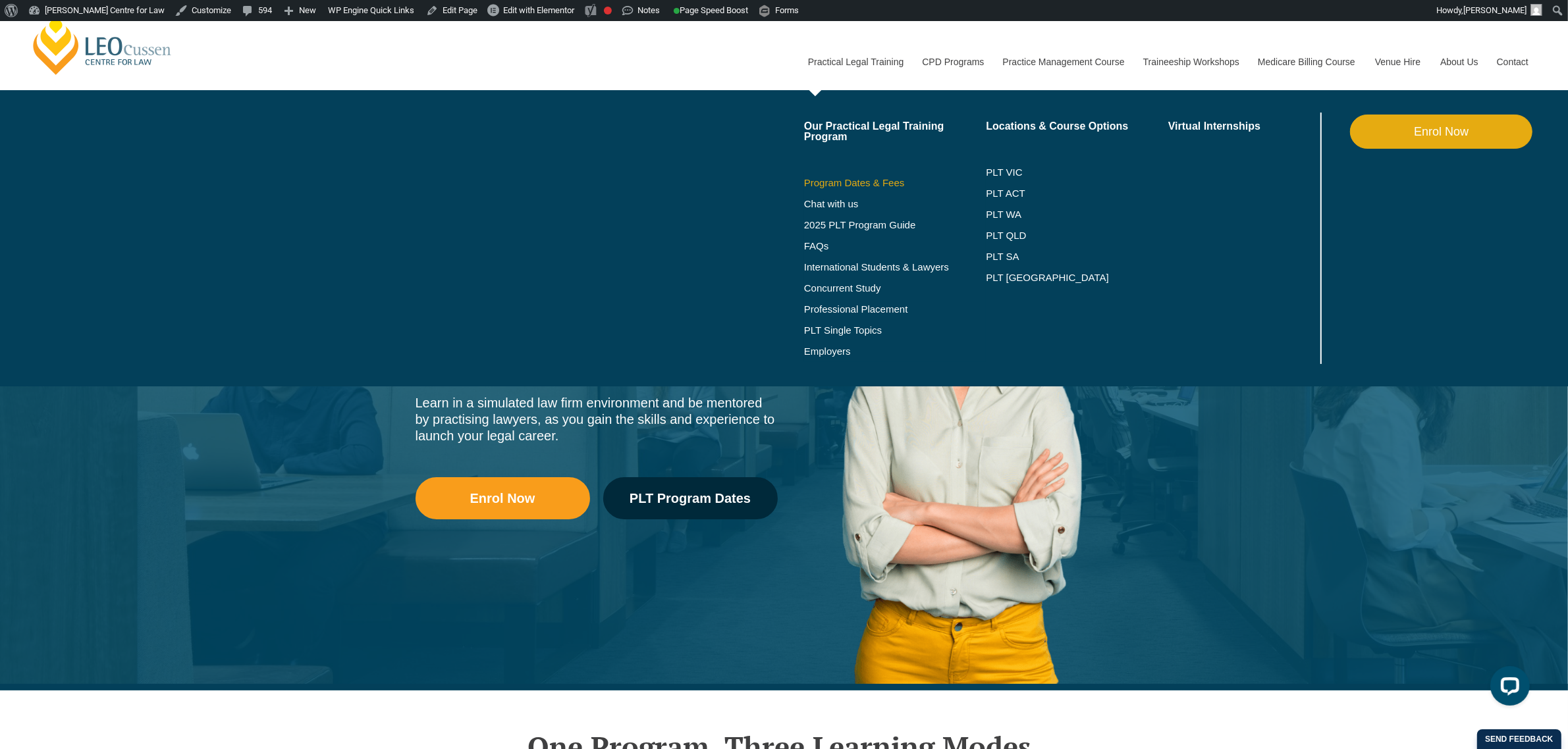
click at [868, 179] on link "Program Dates & Fees" at bounding box center [895, 183] width 183 height 10
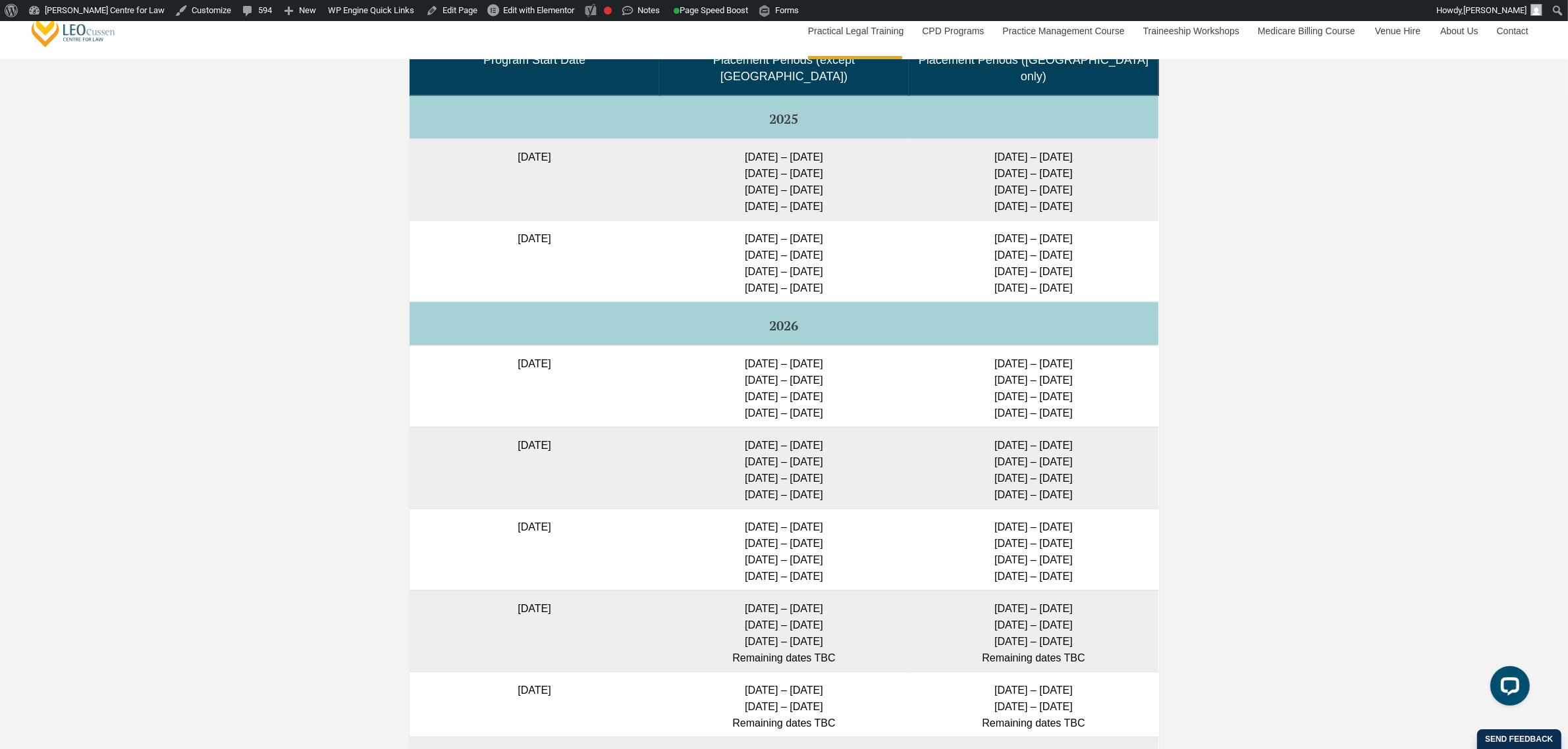
scroll to position [3375, 0]
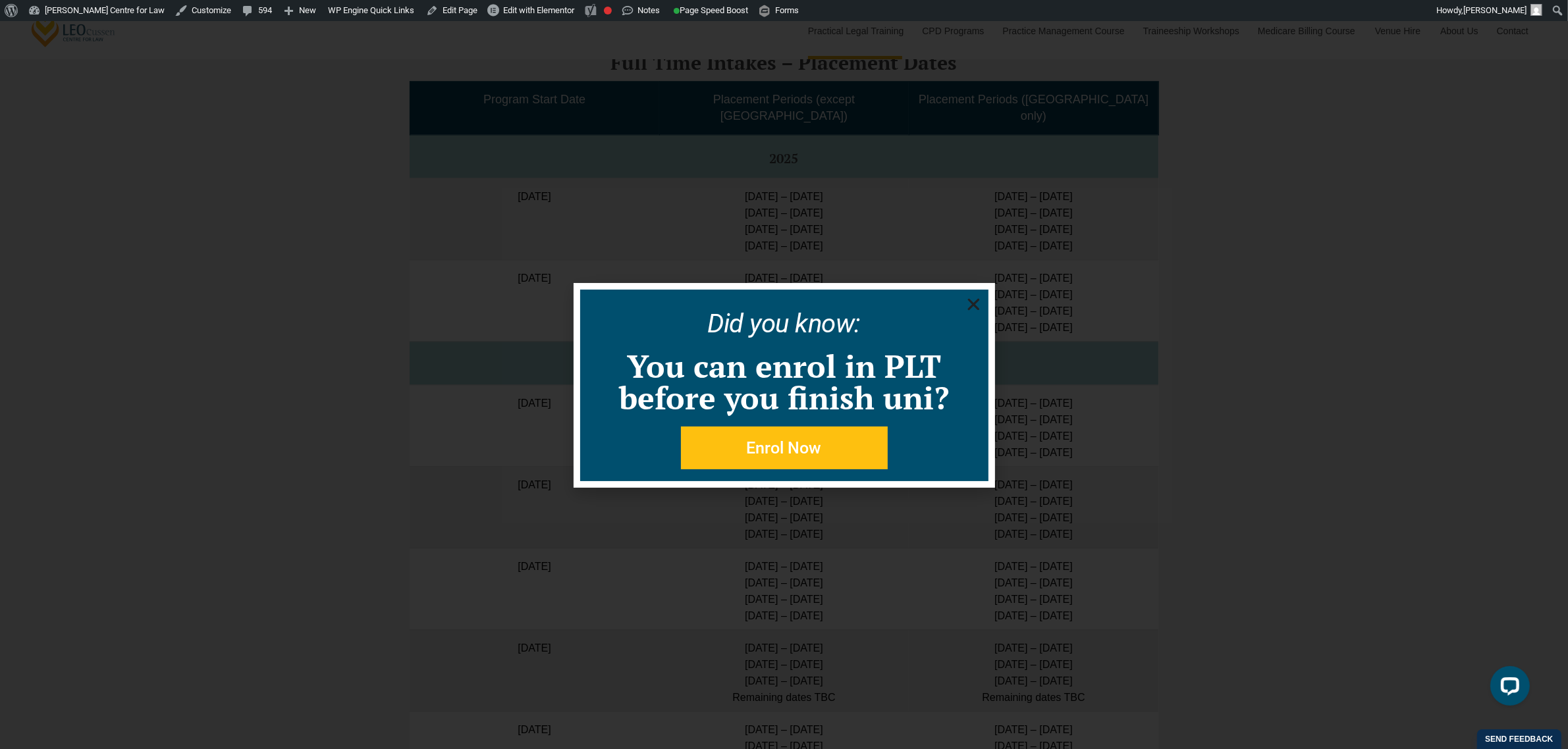
drag, startPoint x: 1091, startPoint y: 191, endPoint x: 1107, endPoint y: 191, distance: 16.0
click at [1091, 191] on div "Did you know: You can enrol in PLT before you finish uni? Enrol Now" at bounding box center [784, 386] width 1568 height 729
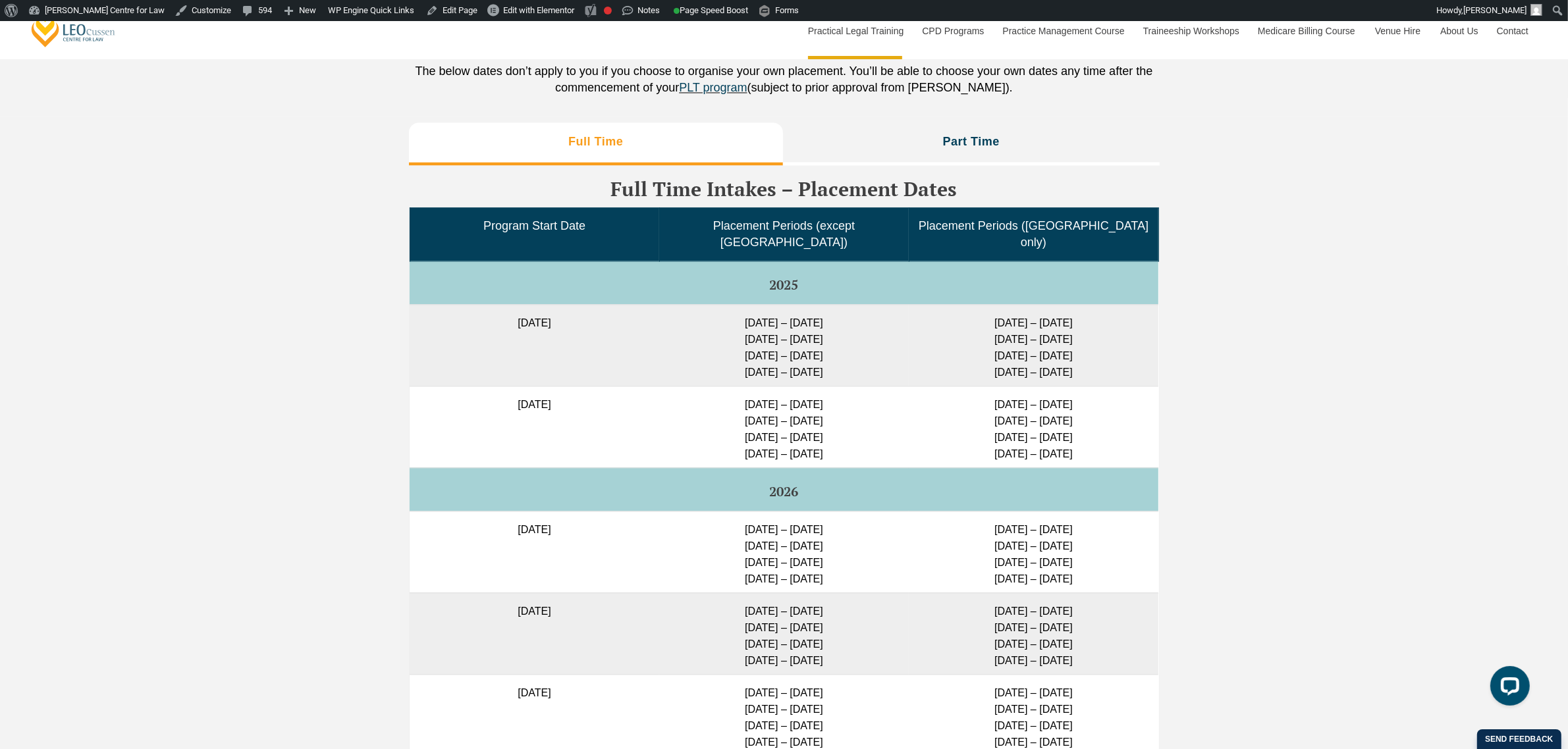
scroll to position [3210, 0]
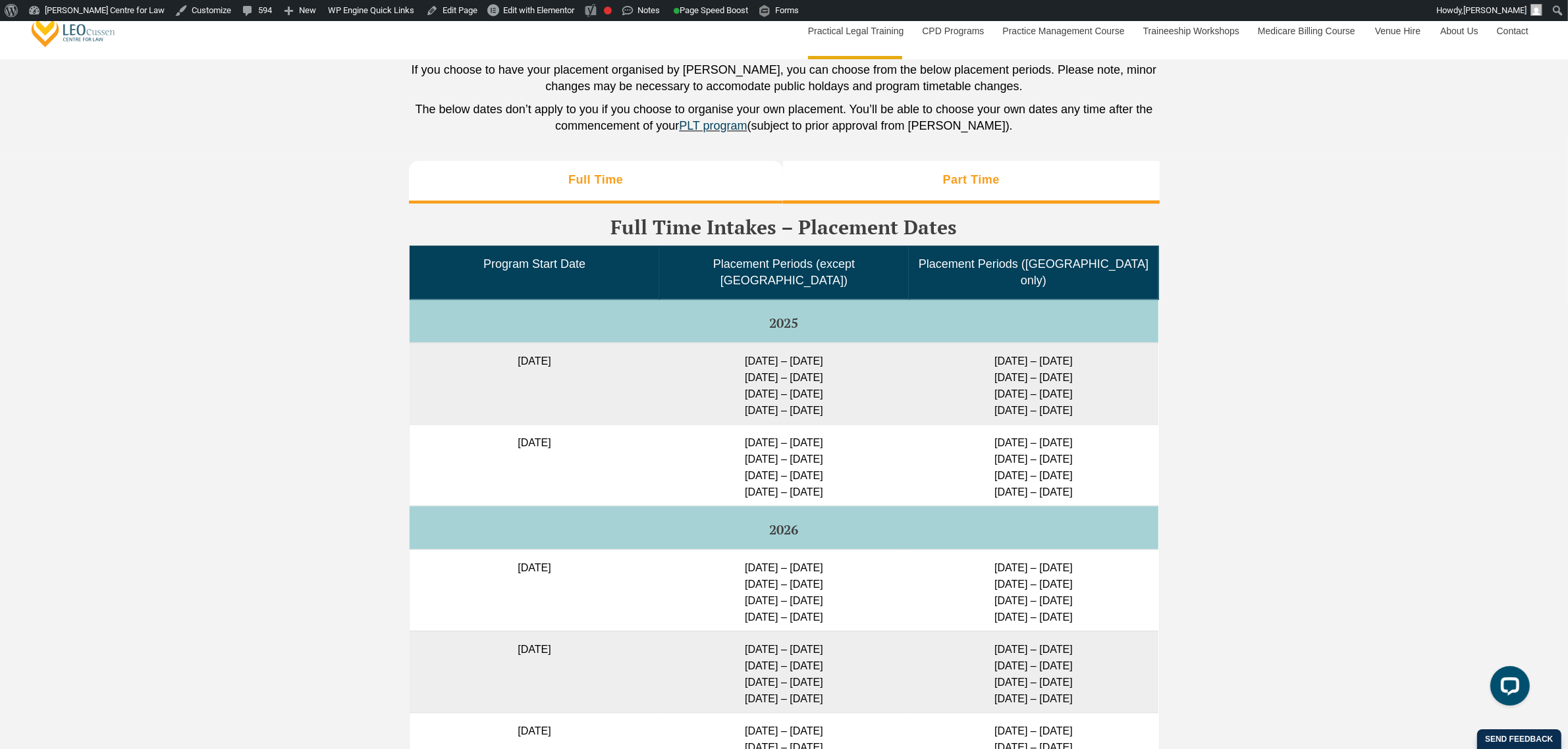
click at [1001, 203] on li "Part Time" at bounding box center [972, 182] width 377 height 42
